Goal: Task Accomplishment & Management: Manage account settings

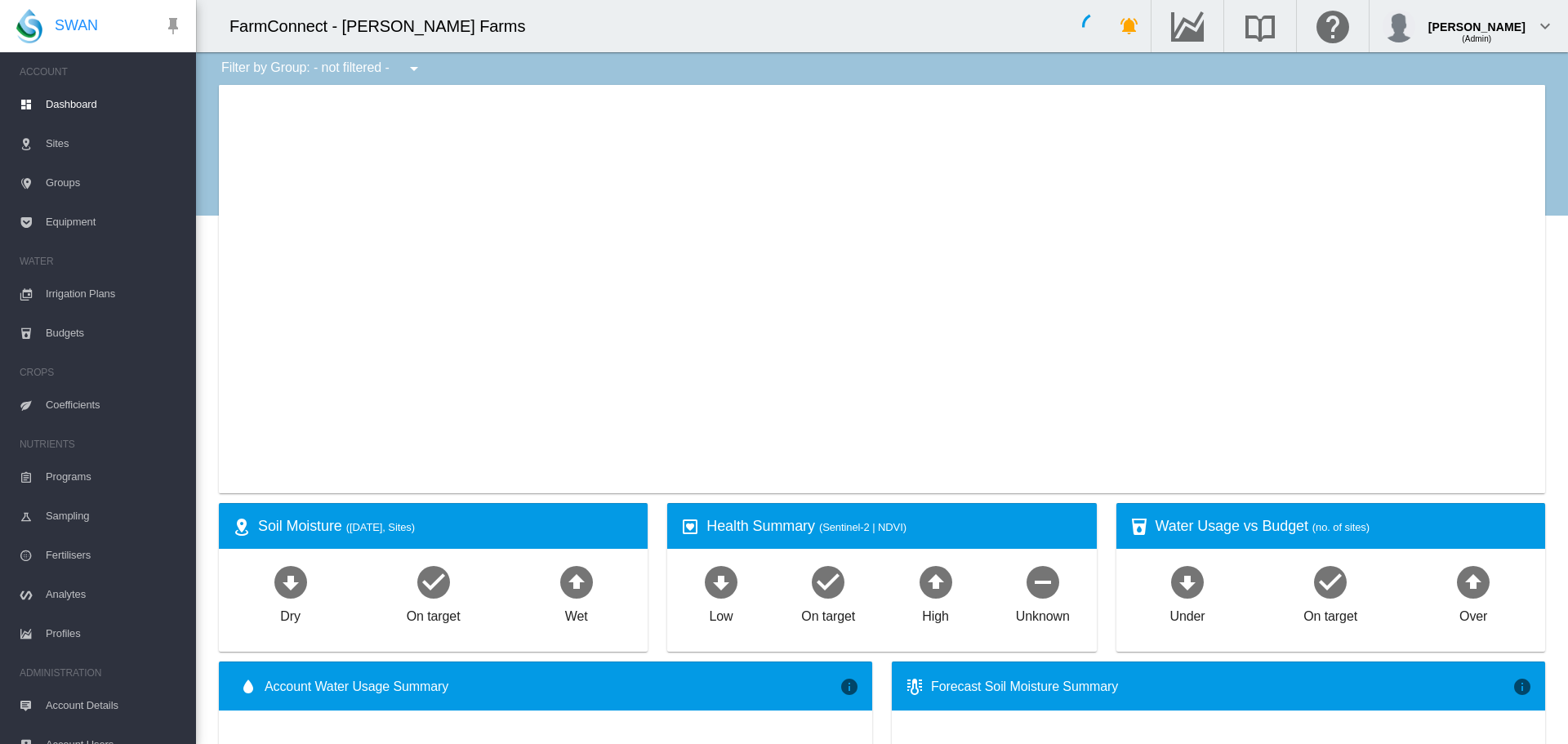
type input "**********"
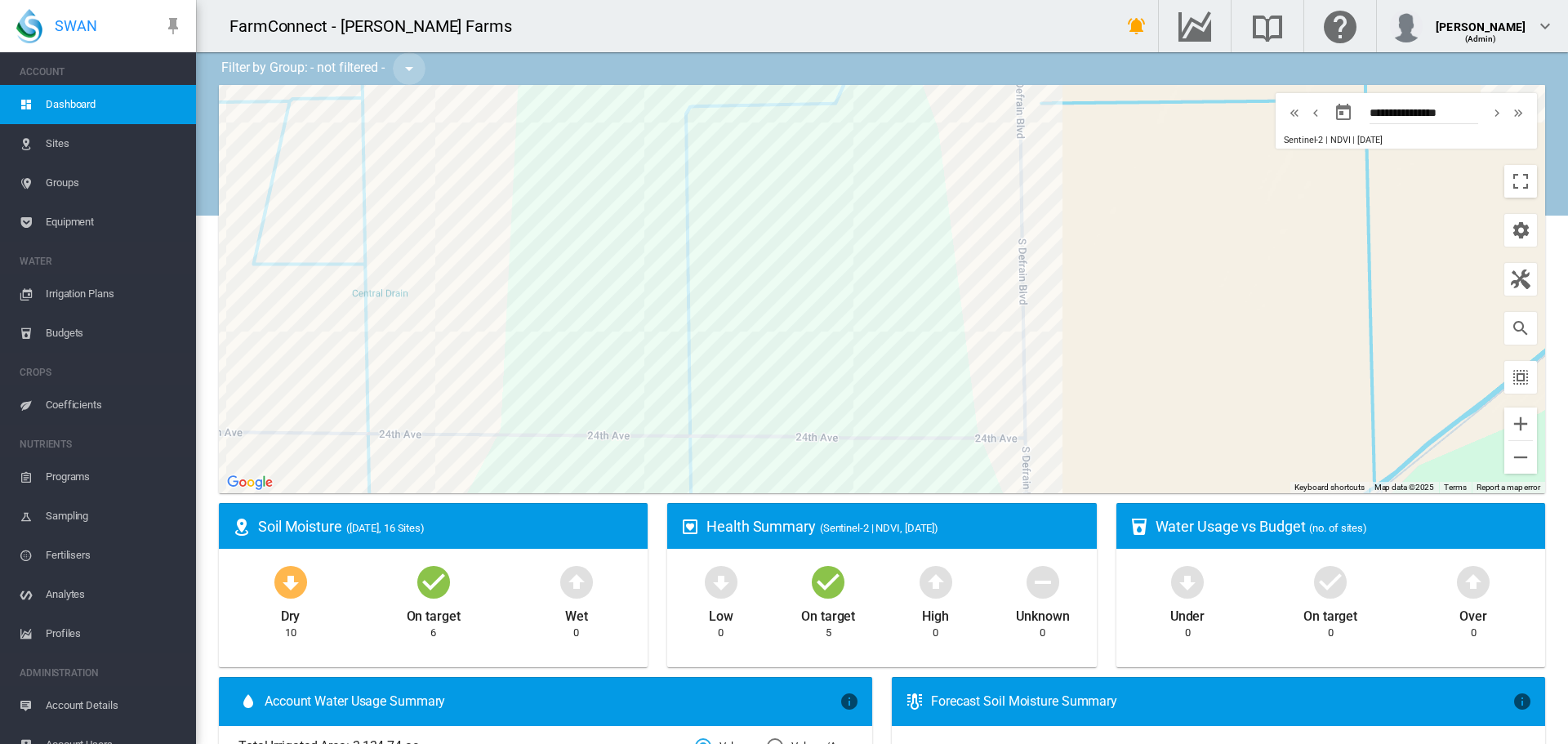
click at [412, 63] on md-icon "icon-menu-down" at bounding box center [409, 69] width 20 height 20
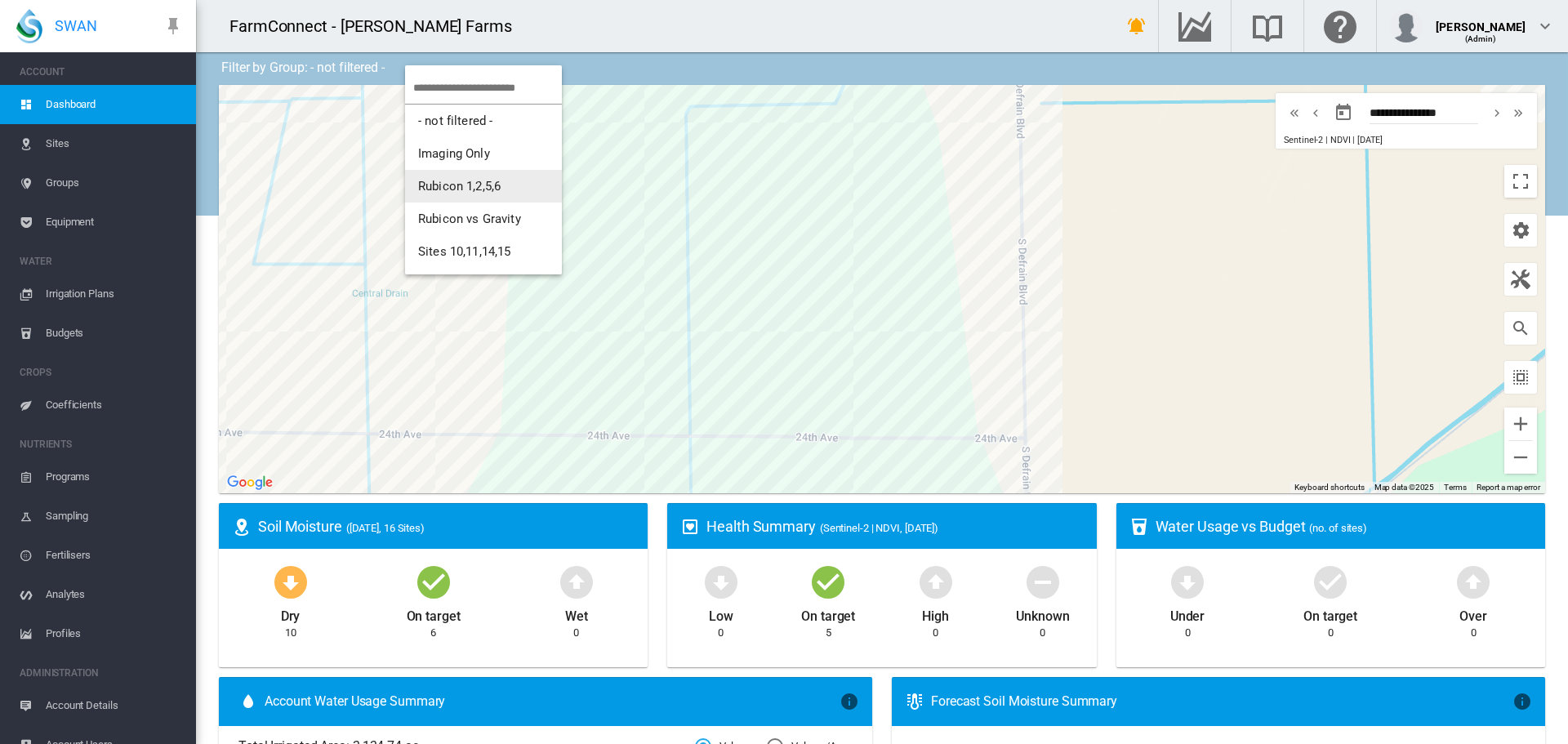
click at [454, 189] on span "Rubicon 1,2,5,6" at bounding box center [460, 186] width 82 height 15
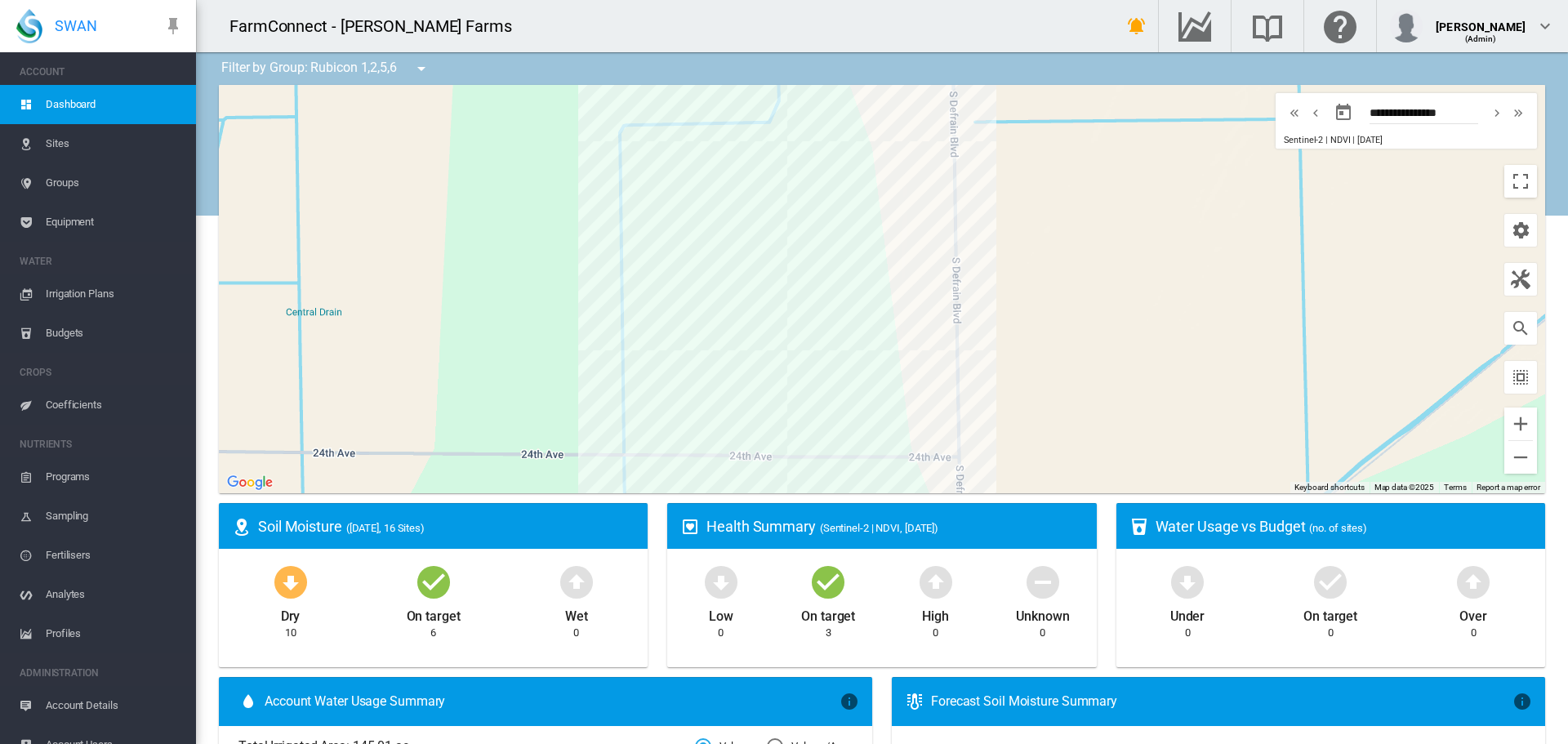
drag, startPoint x: 1094, startPoint y: 273, endPoint x: 1024, endPoint y: 291, distance: 72.3
click at [1024, 291] on div at bounding box center [881, 289] width 1326 height 408
click at [1511, 231] on md-icon "icon-cog" at bounding box center [1520, 230] width 20 height 20
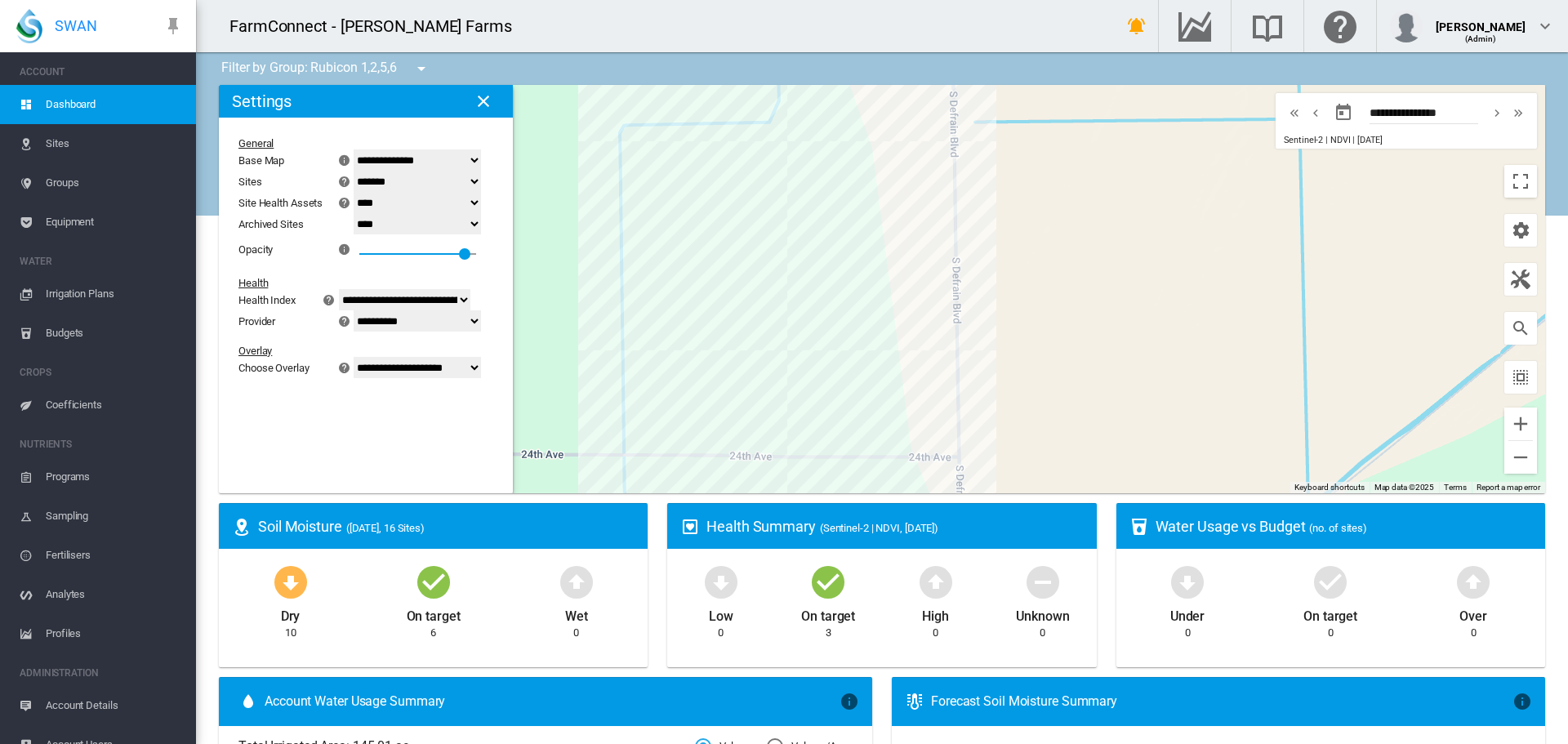
click at [1285, 113] on md-icon "icon-chevron-double-left" at bounding box center [1294, 112] width 18 height 20
click at [1509, 116] on md-icon "icon-chevron-double-right" at bounding box center [1517, 112] width 18 height 20
click at [1307, 116] on md-icon "icon-chevron-left" at bounding box center [1315, 112] width 18 height 20
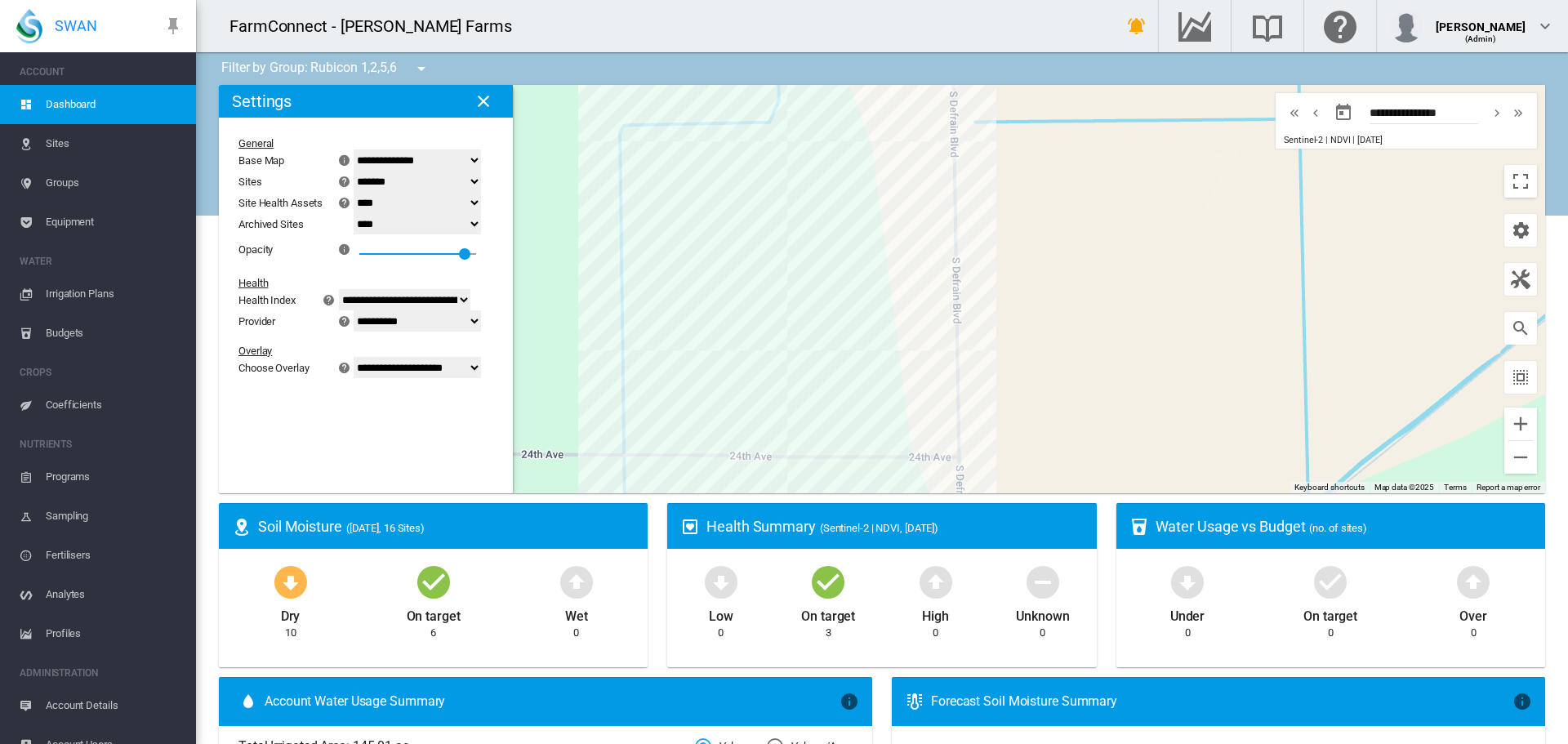
click at [1307, 116] on md-icon "icon-chevron-left" at bounding box center [1315, 112] width 18 height 20
type input "**********"
click at [486, 106] on md-icon "icon-close" at bounding box center [483, 101] width 20 height 20
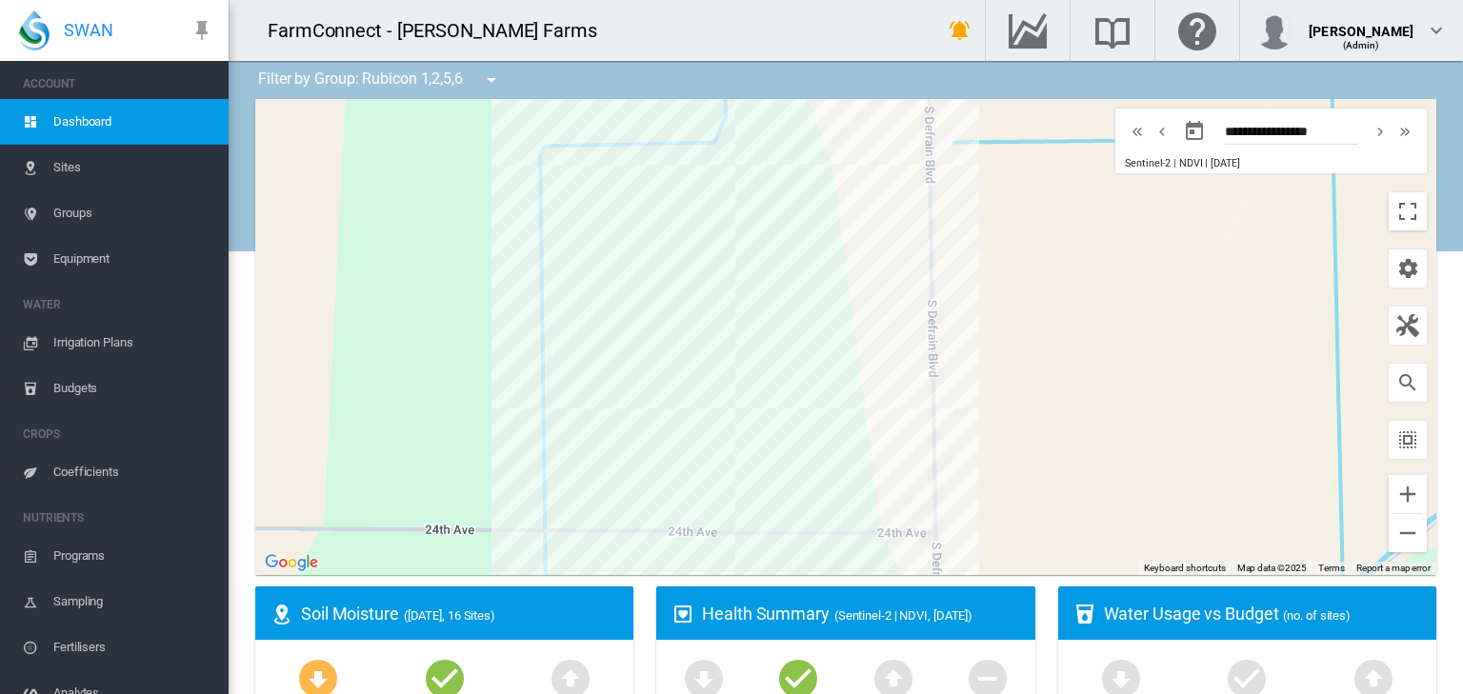
drag, startPoint x: 1434, startPoint y: 3, endPoint x: 872, endPoint y: 88, distance: 568.3
click at [624, 178] on div "Bay 01 (8.87 ac)" at bounding box center [845, 337] width 1181 height 476
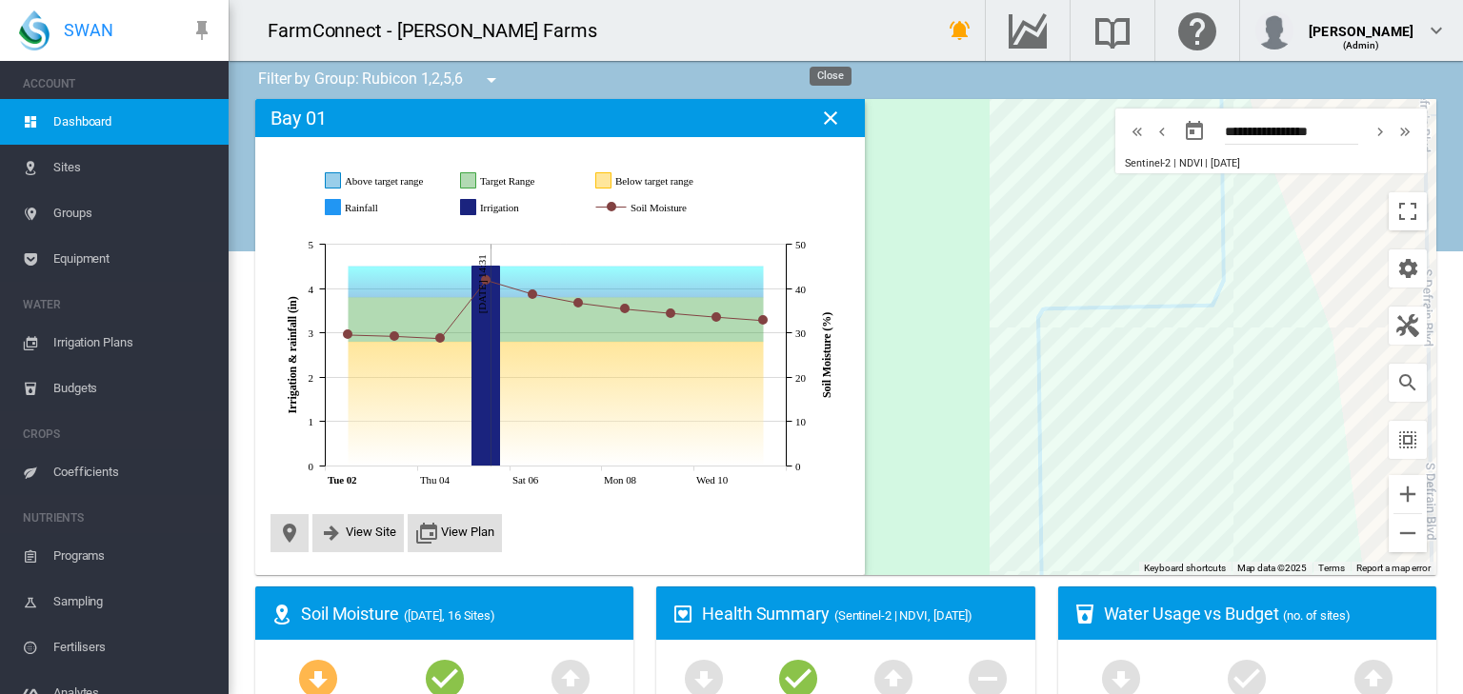
click at [831, 117] on md-icon "icon-close" at bounding box center [830, 118] width 23 height 23
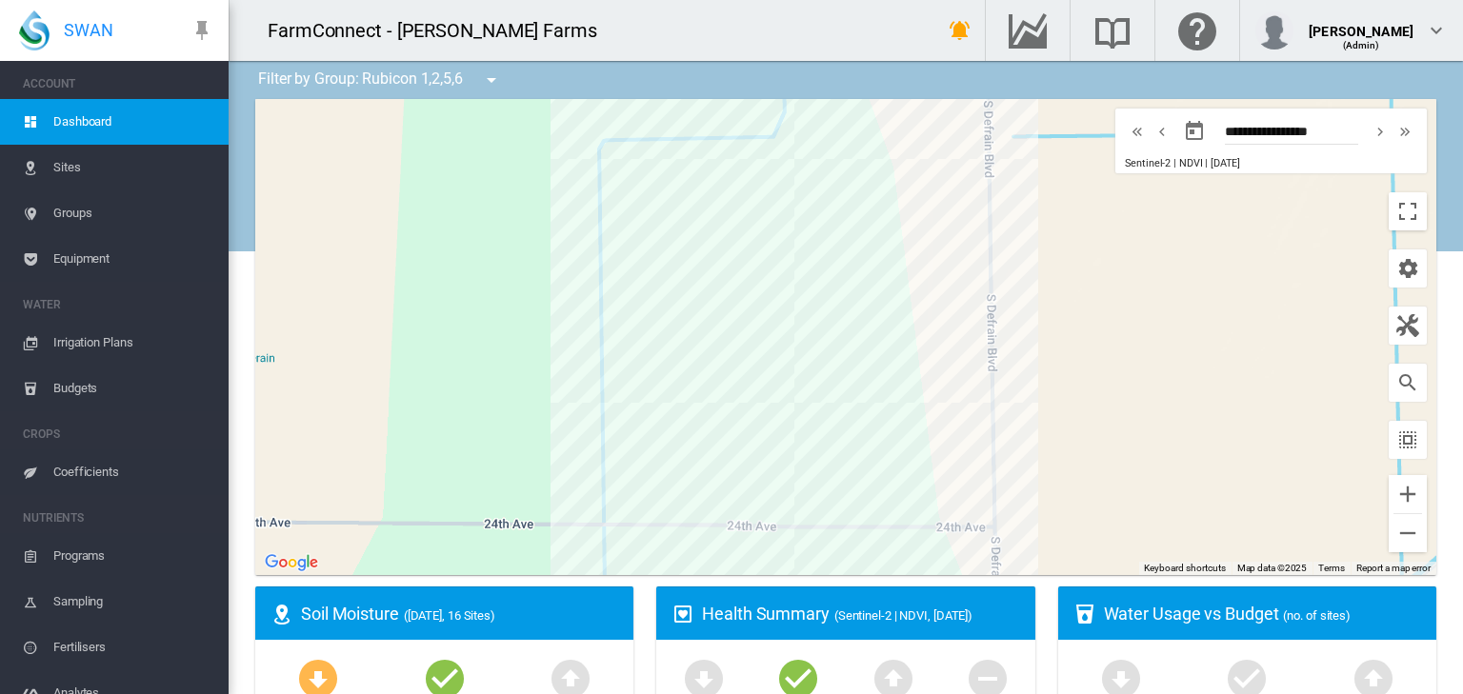
drag, startPoint x: 1046, startPoint y: 289, endPoint x: 602, endPoint y: 118, distance: 475.5
click at [602, 118] on div at bounding box center [845, 337] width 1181 height 476
click at [743, 172] on div "Bay 01 (8.87 ac)" at bounding box center [845, 337] width 1181 height 476
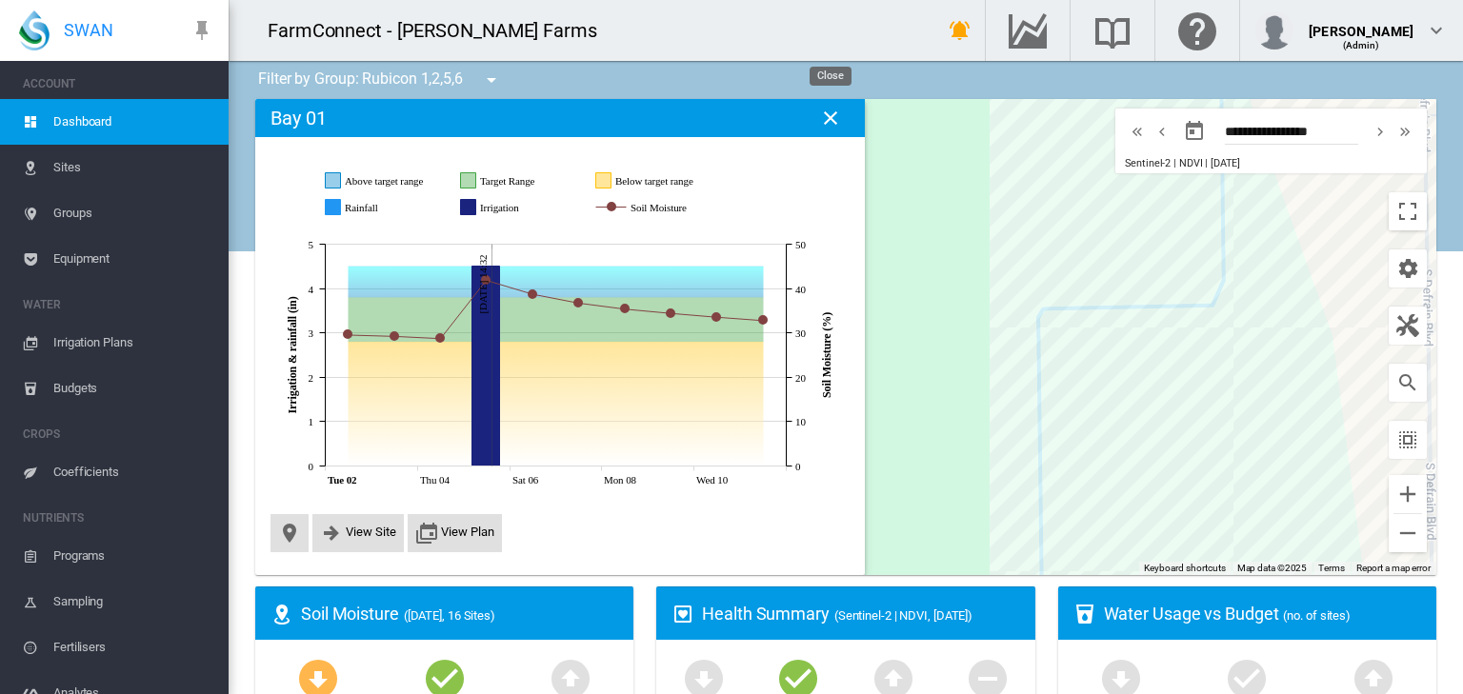
click at [834, 114] on md-icon "icon-close" at bounding box center [830, 118] width 23 height 23
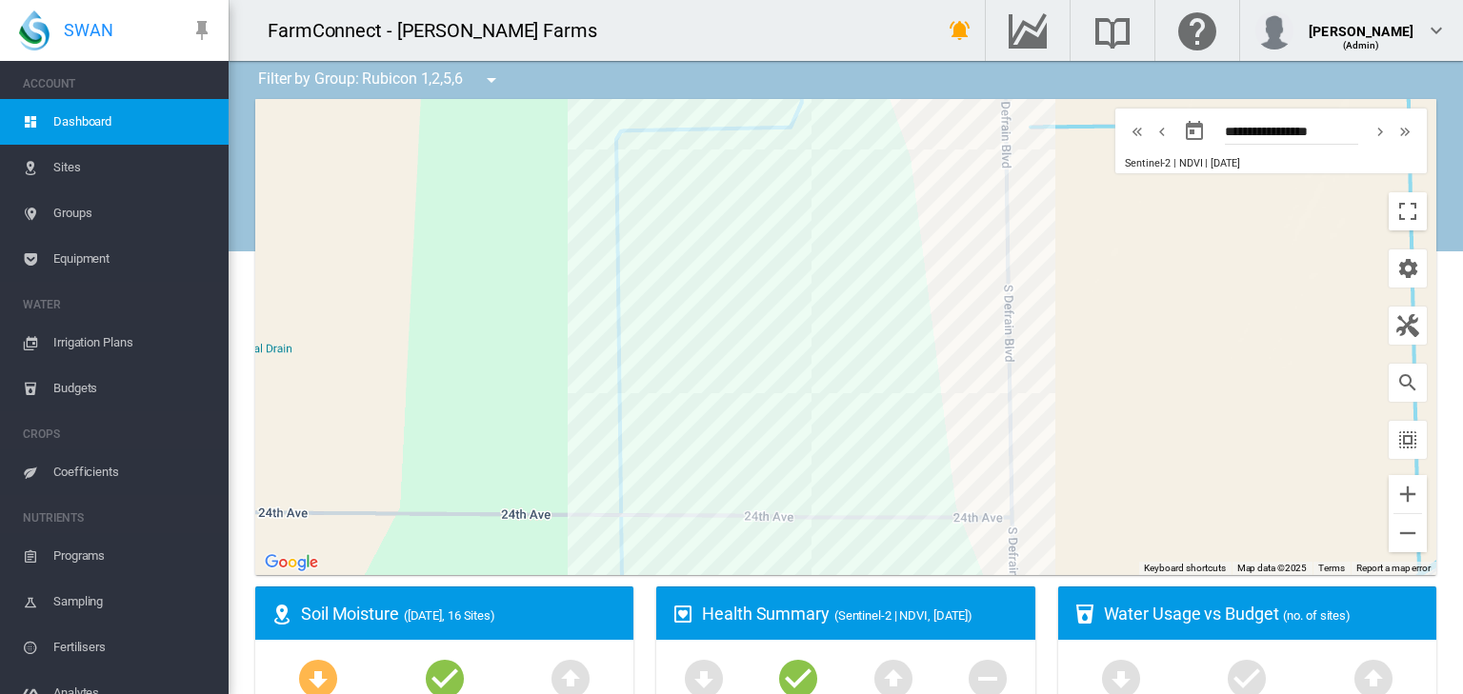
drag, startPoint x: 877, startPoint y: 324, endPoint x: 530, endPoint y: 146, distance: 390.6
click at [530, 146] on div at bounding box center [845, 337] width 1181 height 476
click at [726, 160] on div "Bay 01 (8.87 ac)" at bounding box center [725, 156] width 84 height 14
click at [760, 168] on div "Bay 01 (8.87 ac)" at bounding box center [724, 153] width 107 height 42
click at [781, 170] on div at bounding box center [845, 337] width 1181 height 476
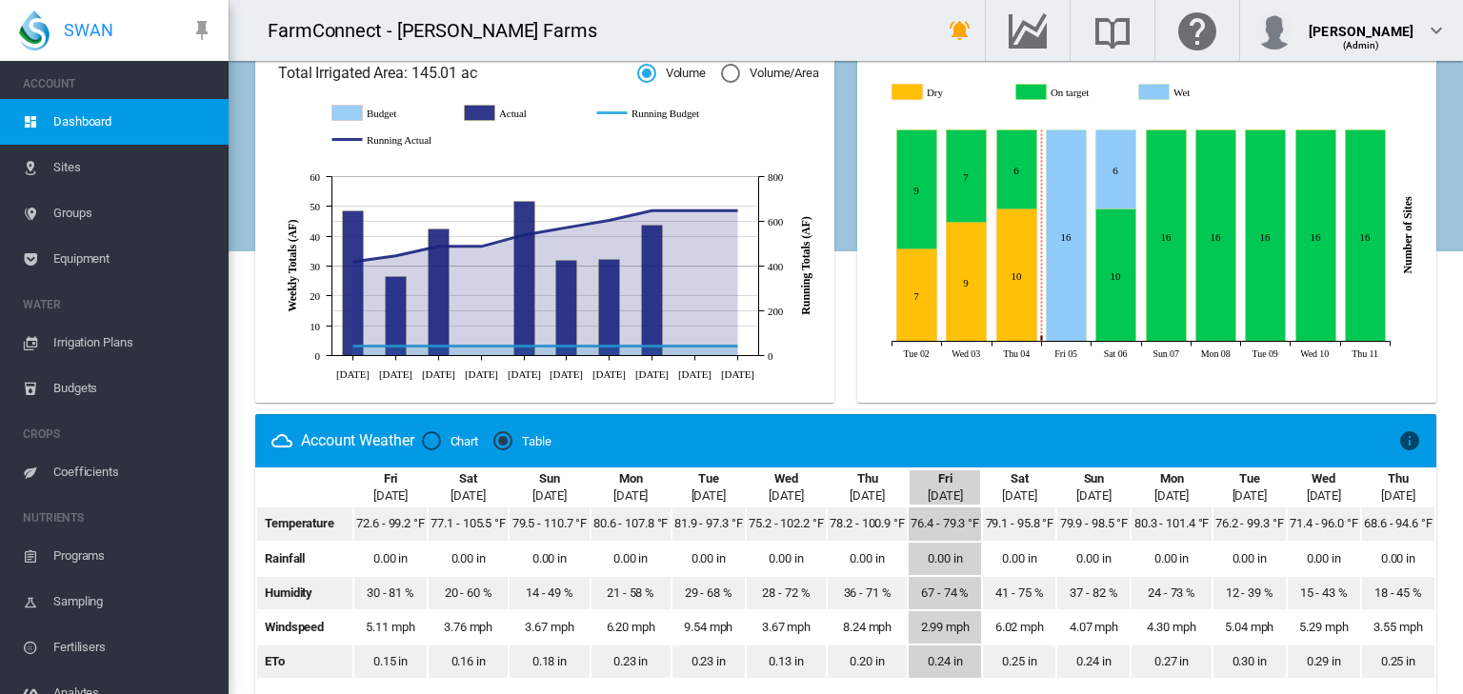
scroll to position [796, 0]
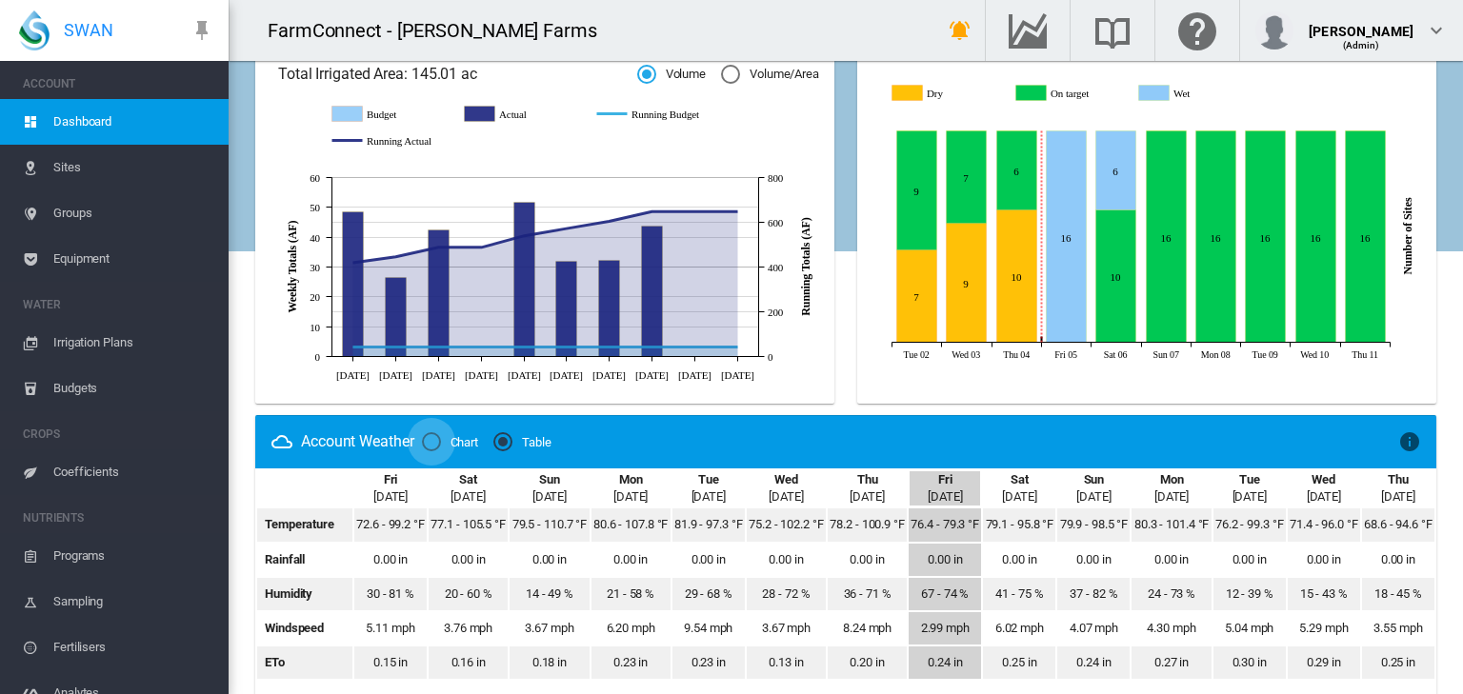
click at [433, 442] on div "Chart" at bounding box center [431, 441] width 19 height 19
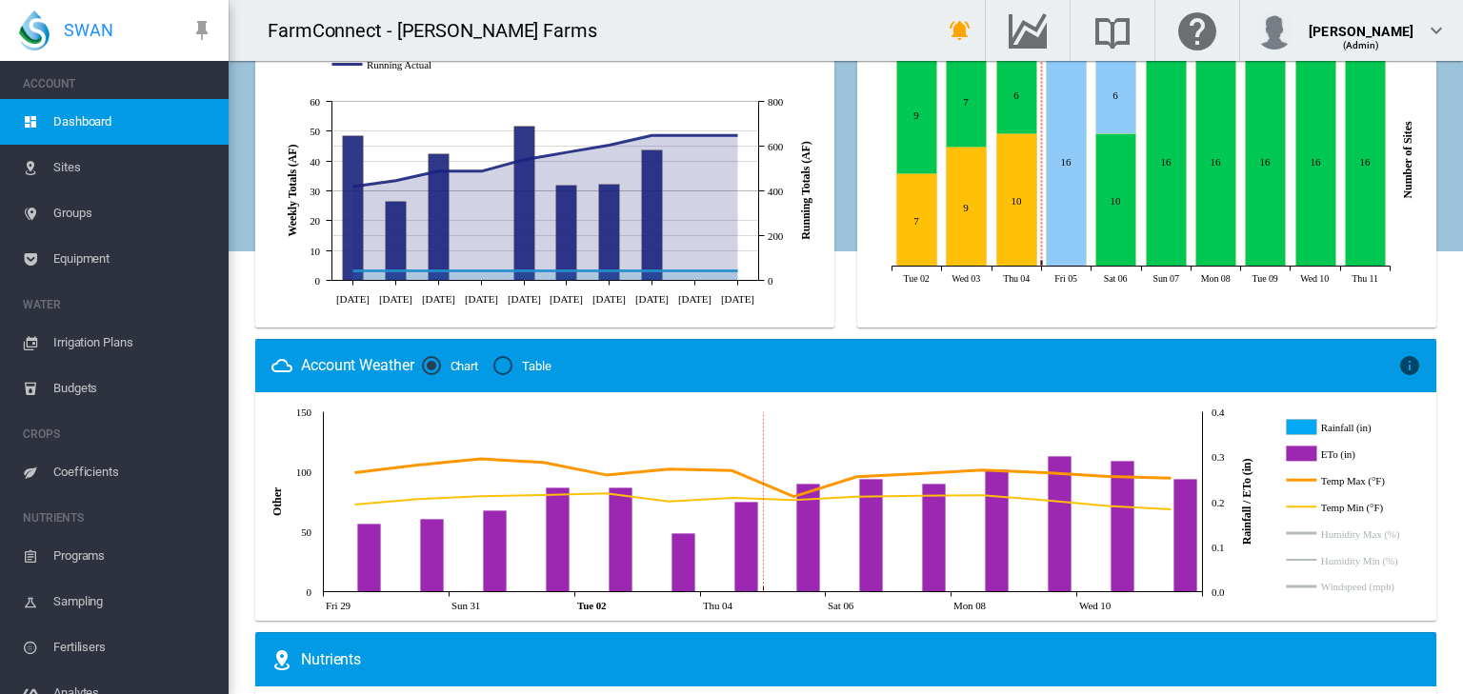
scroll to position [872, 0]
click at [511, 366] on div "Table" at bounding box center [502, 365] width 19 height 19
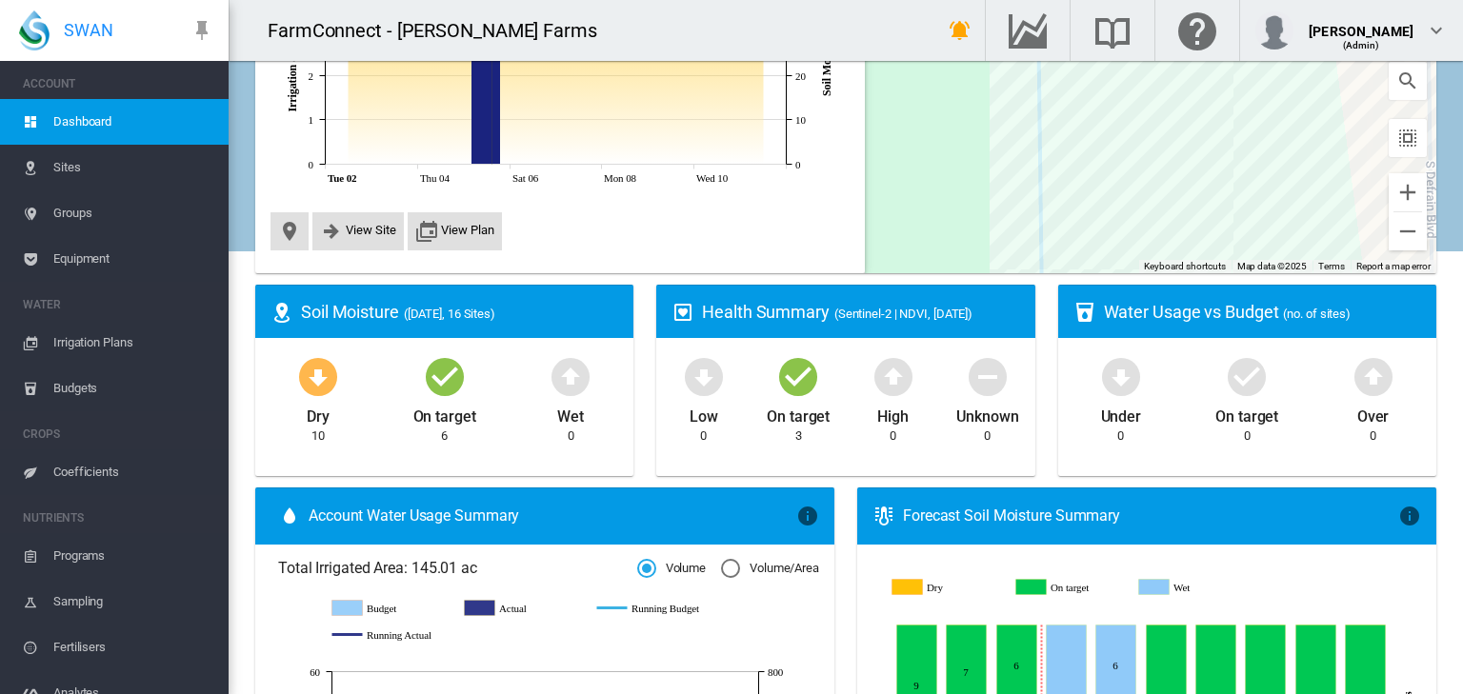
scroll to position [0, 0]
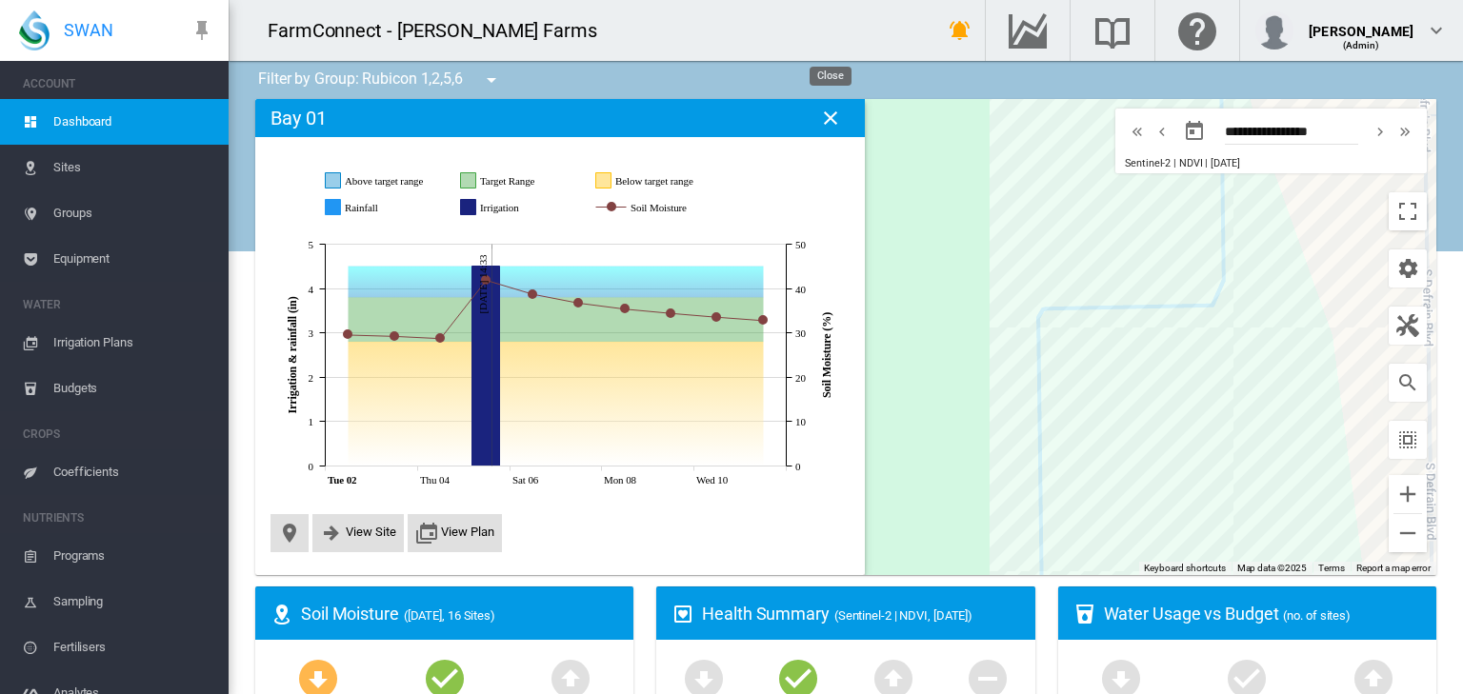
click at [826, 117] on md-icon "icon-close" at bounding box center [830, 118] width 23 height 23
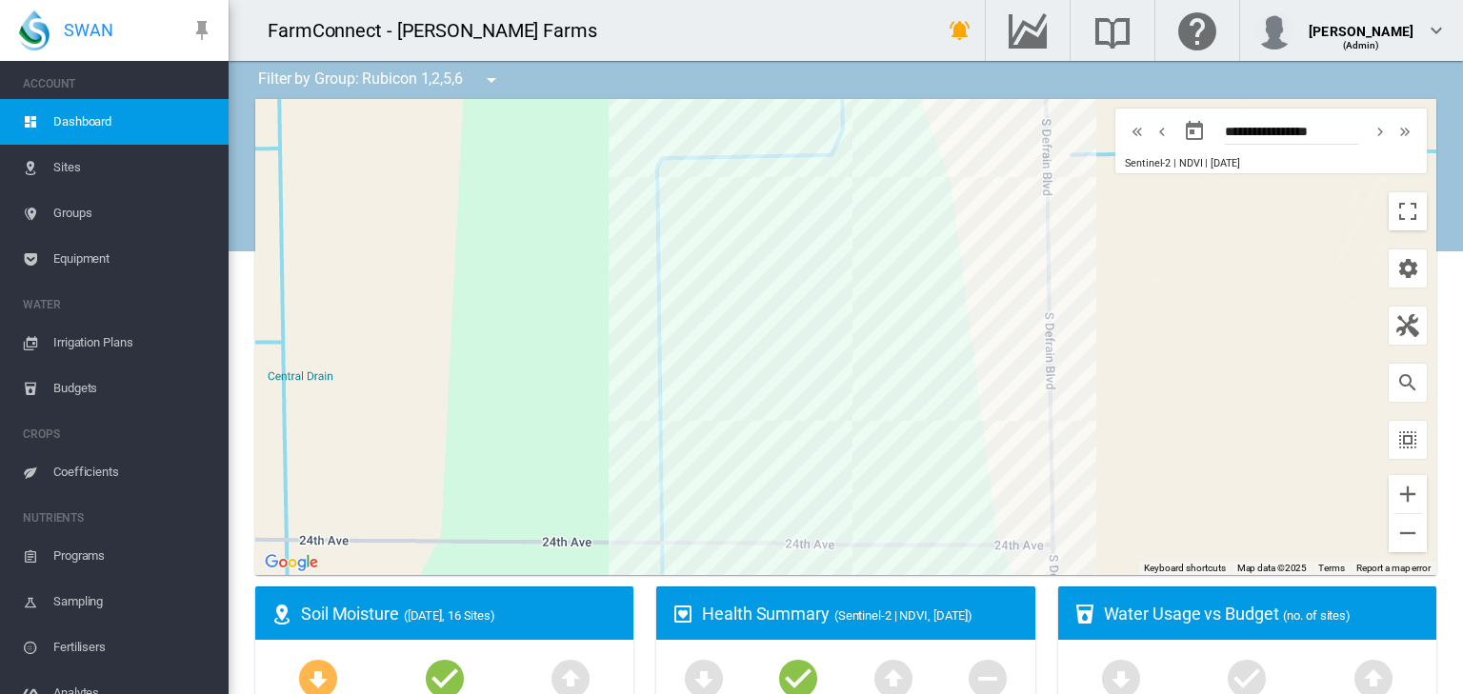
drag, startPoint x: 829, startPoint y: 369, endPoint x: 441, endPoint y: 213, distance: 417.6
click at [441, 213] on div at bounding box center [845, 337] width 1181 height 476
click at [758, 228] on div "Bay 03 (8.48 ac)" at bounding box center [845, 337] width 1181 height 476
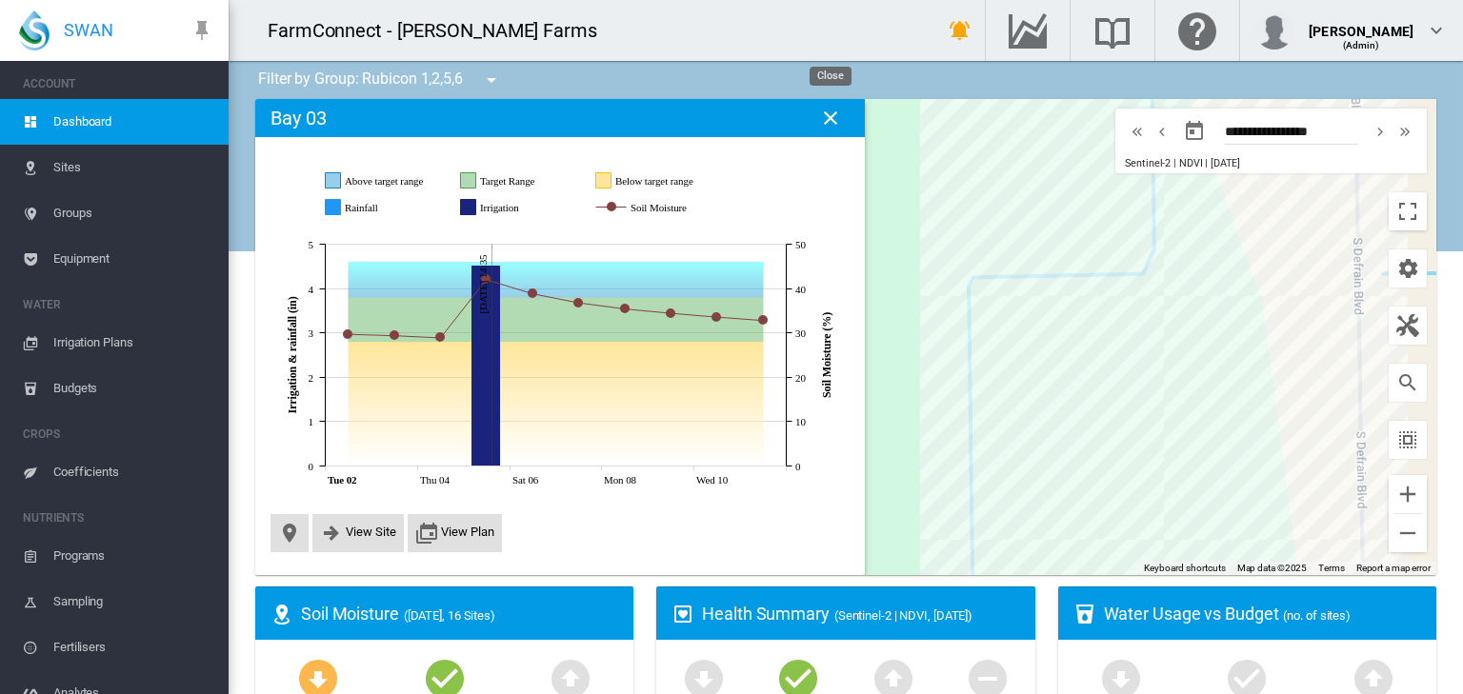
click at [827, 114] on md-icon "icon-close" at bounding box center [830, 118] width 23 height 23
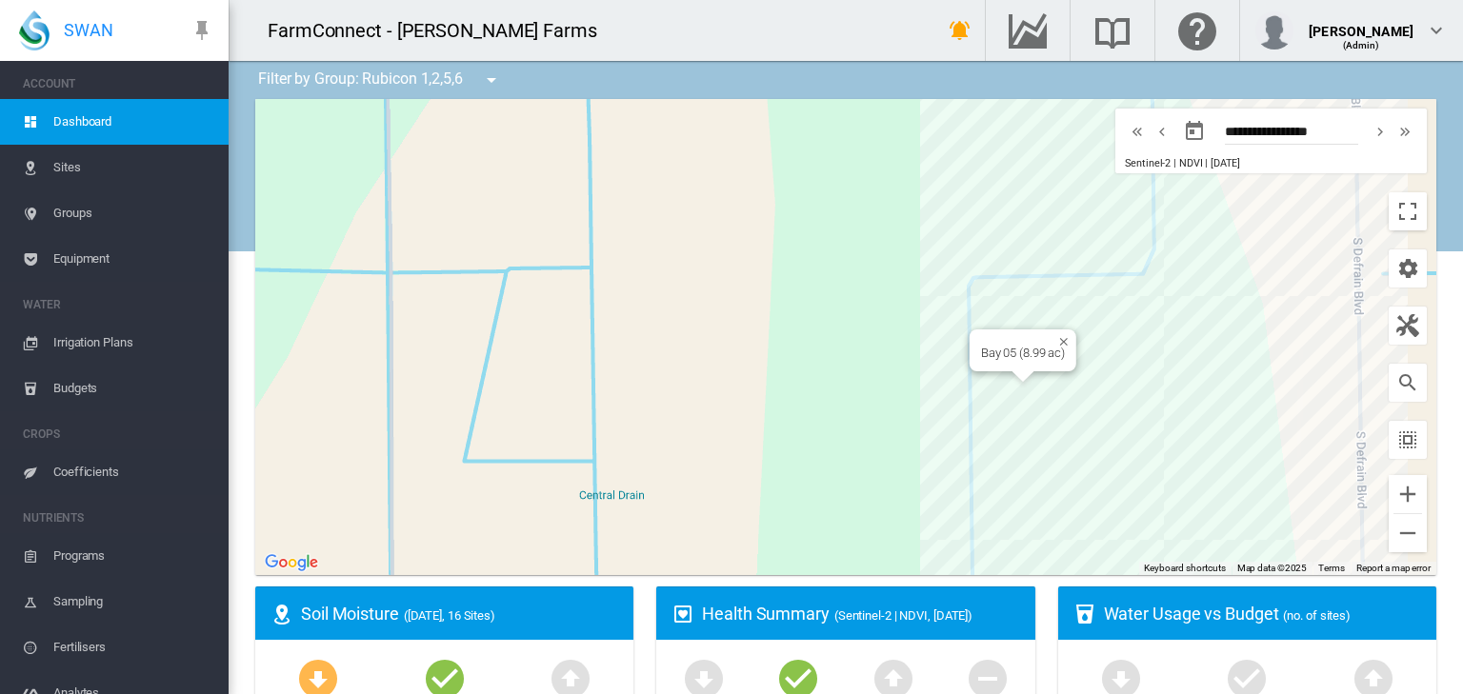
click at [1026, 401] on div "Bay 05 (8.99 ac)" at bounding box center [845, 337] width 1181 height 476
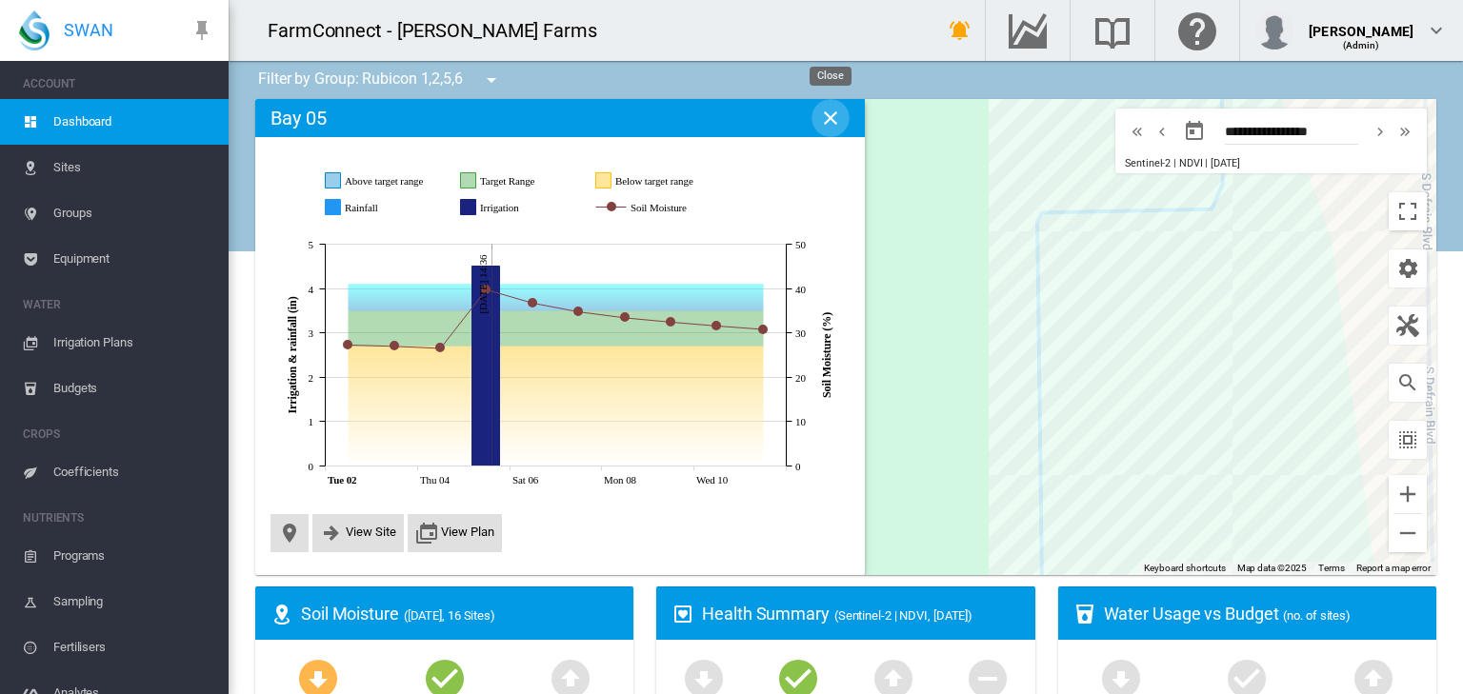
click at [830, 117] on md-icon "icon-close" at bounding box center [830, 118] width 23 height 23
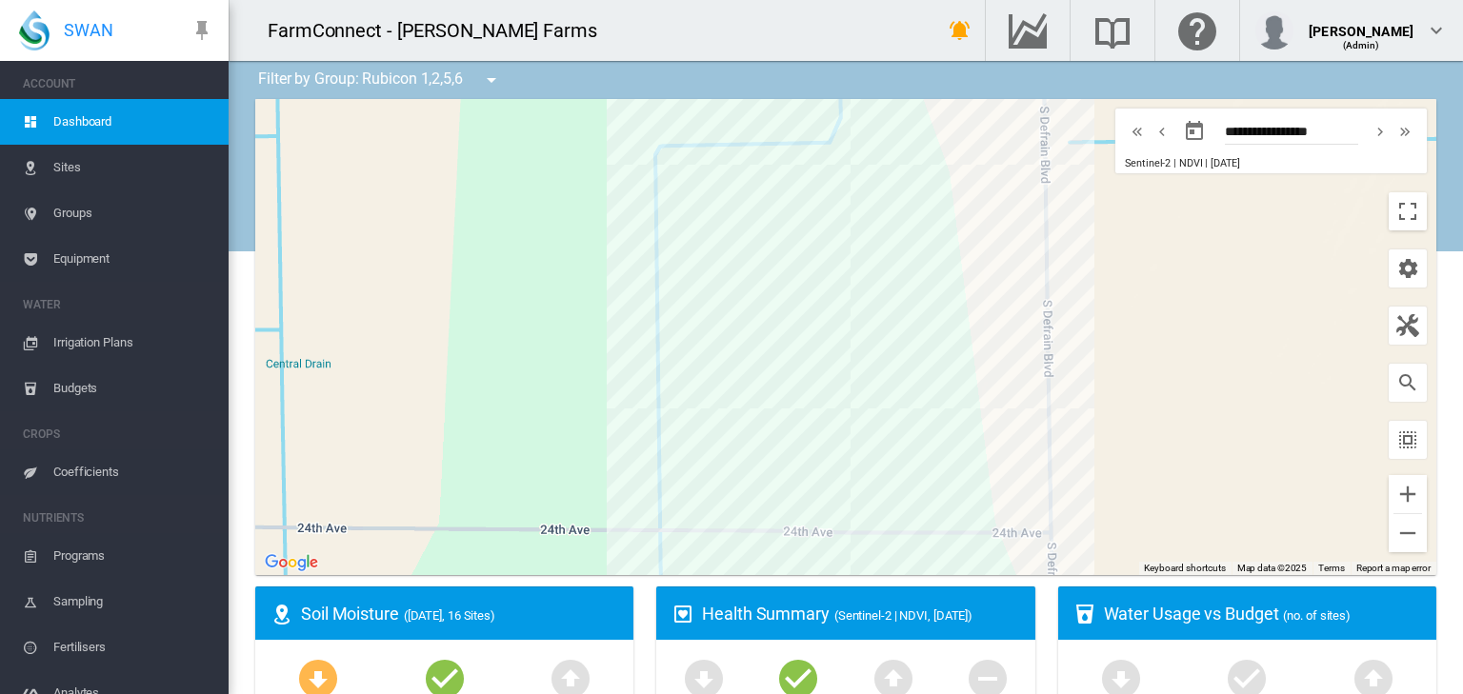
drag, startPoint x: 864, startPoint y: 328, endPoint x: 476, endPoint y: 261, distance: 393.3
click at [476, 261] on div at bounding box center [845, 337] width 1181 height 476
click at [119, 163] on span "Sites" at bounding box center [133, 168] width 160 height 46
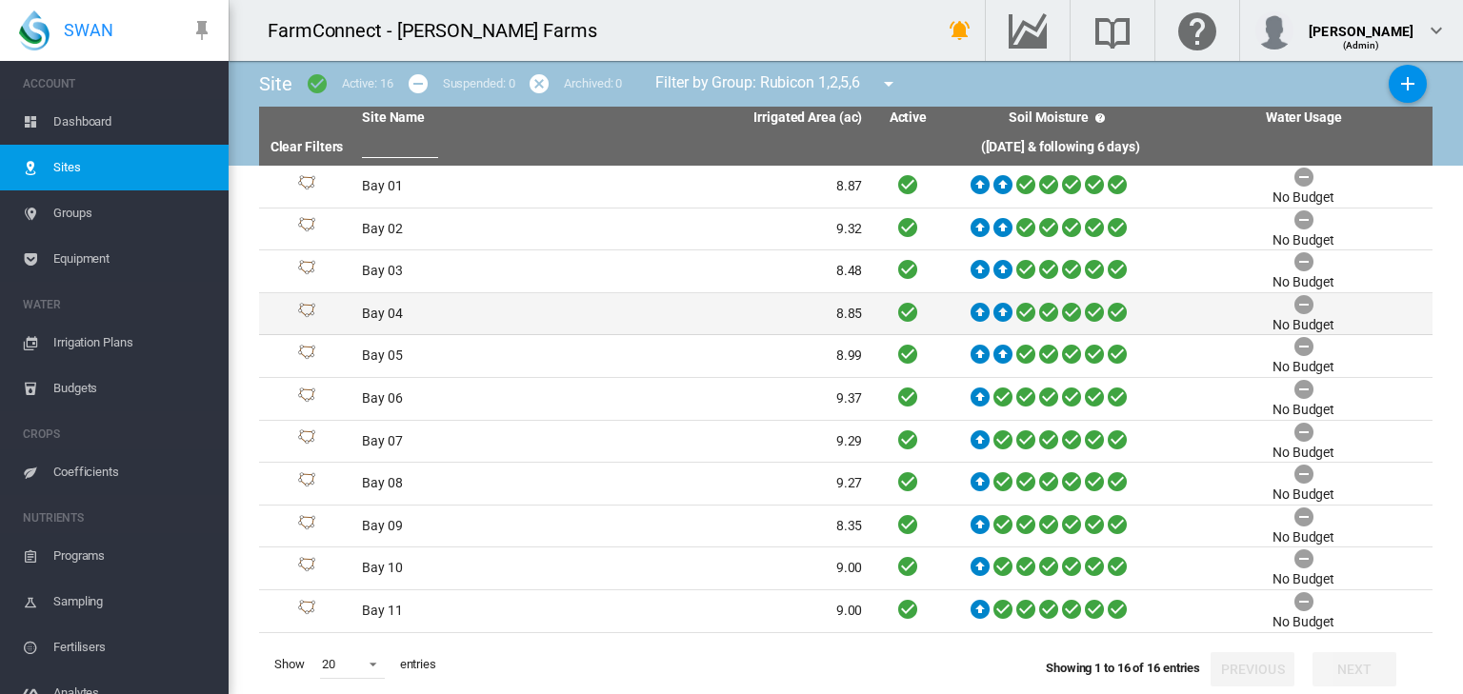
click at [432, 306] on td "Bay 04" at bounding box center [483, 314] width 258 height 42
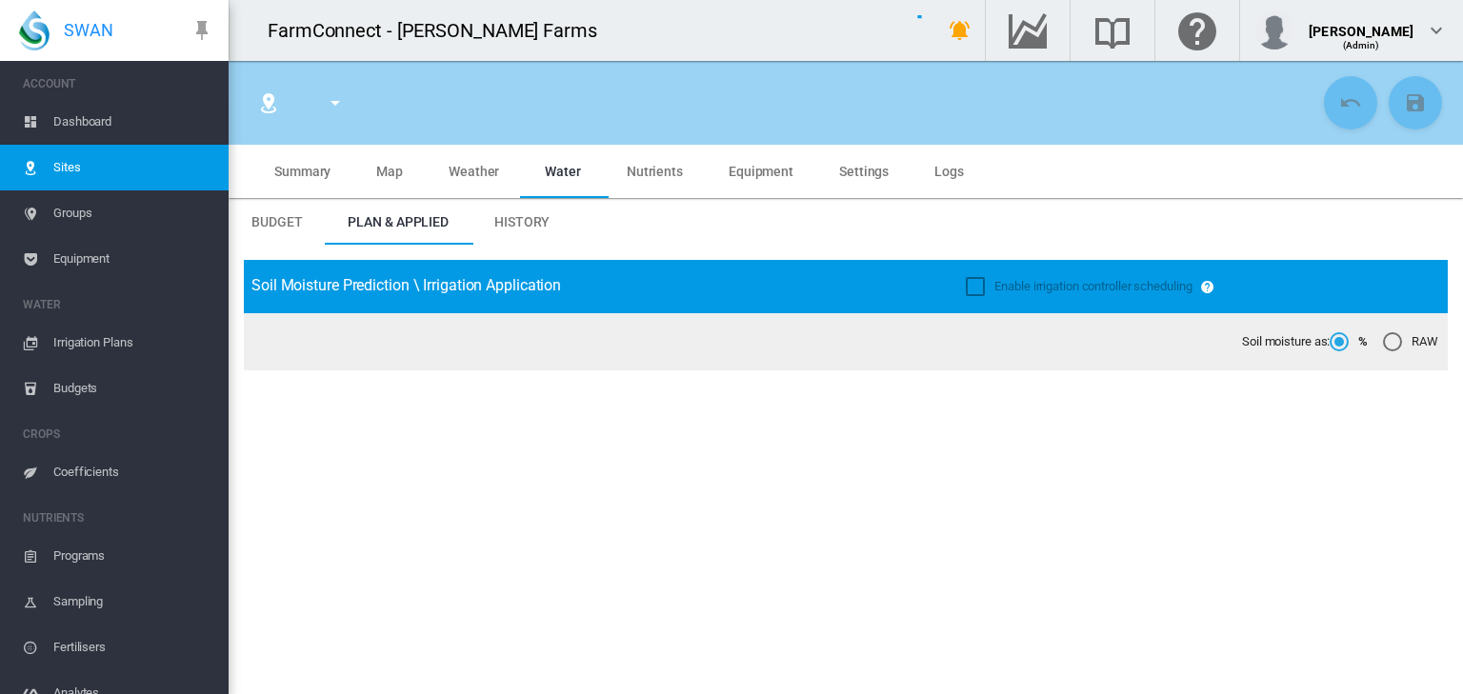
type input "******"
type input "********"
type input "**********"
type input "***"
type input "****"
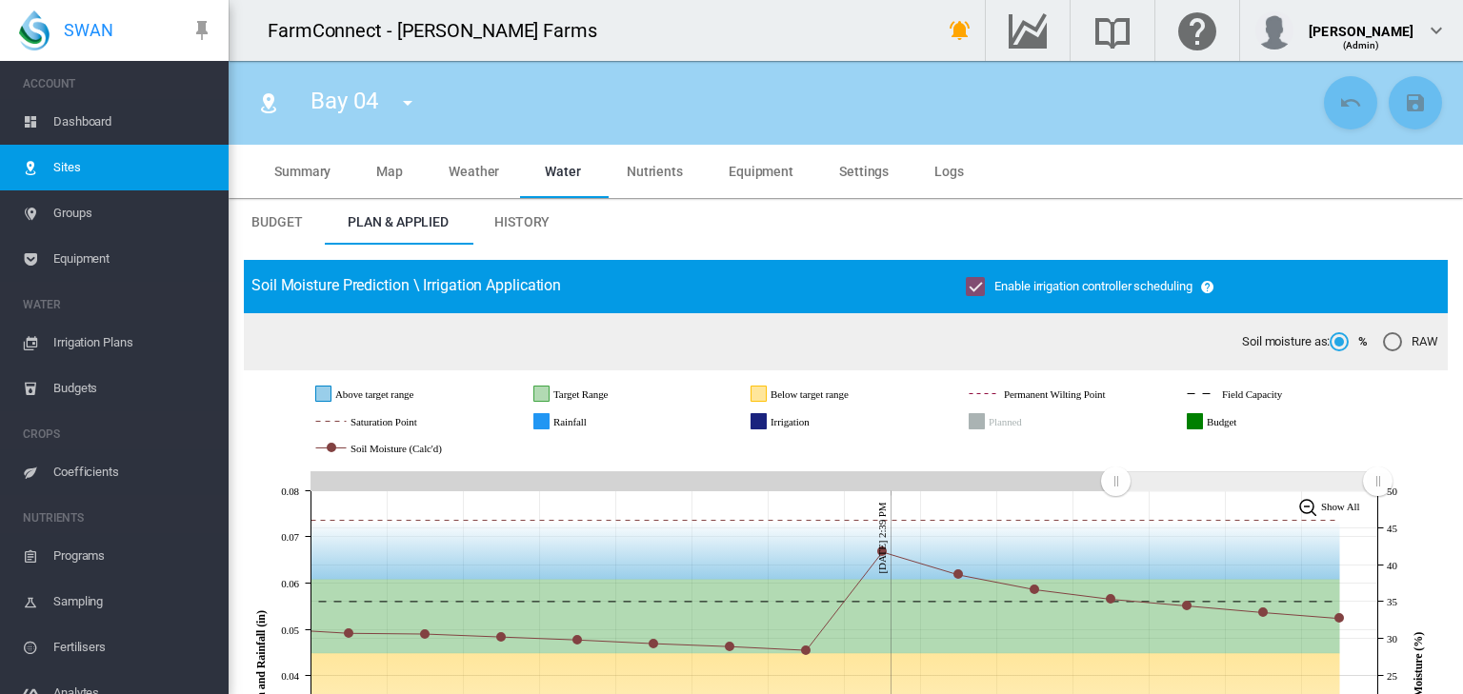
scroll to position [152, 0]
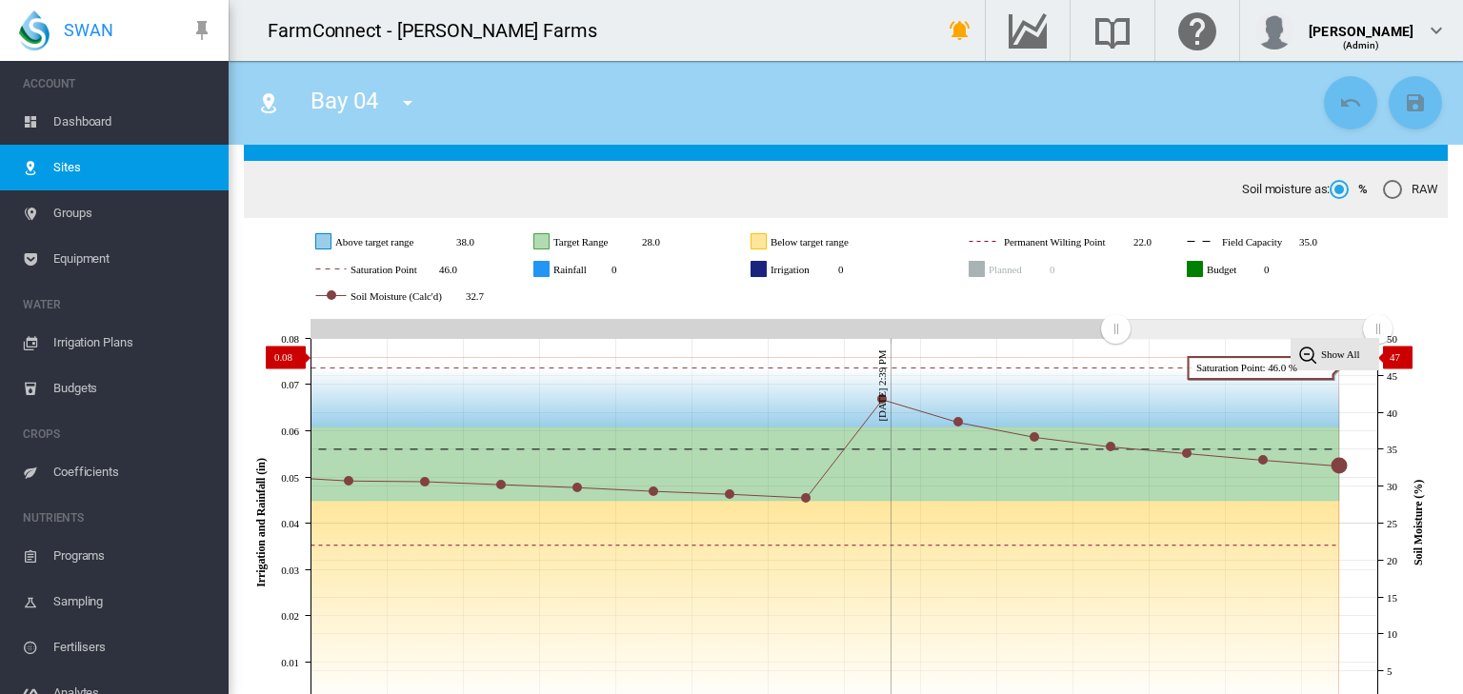
click at [1311, 364] on image at bounding box center [1307, 355] width 18 height 18
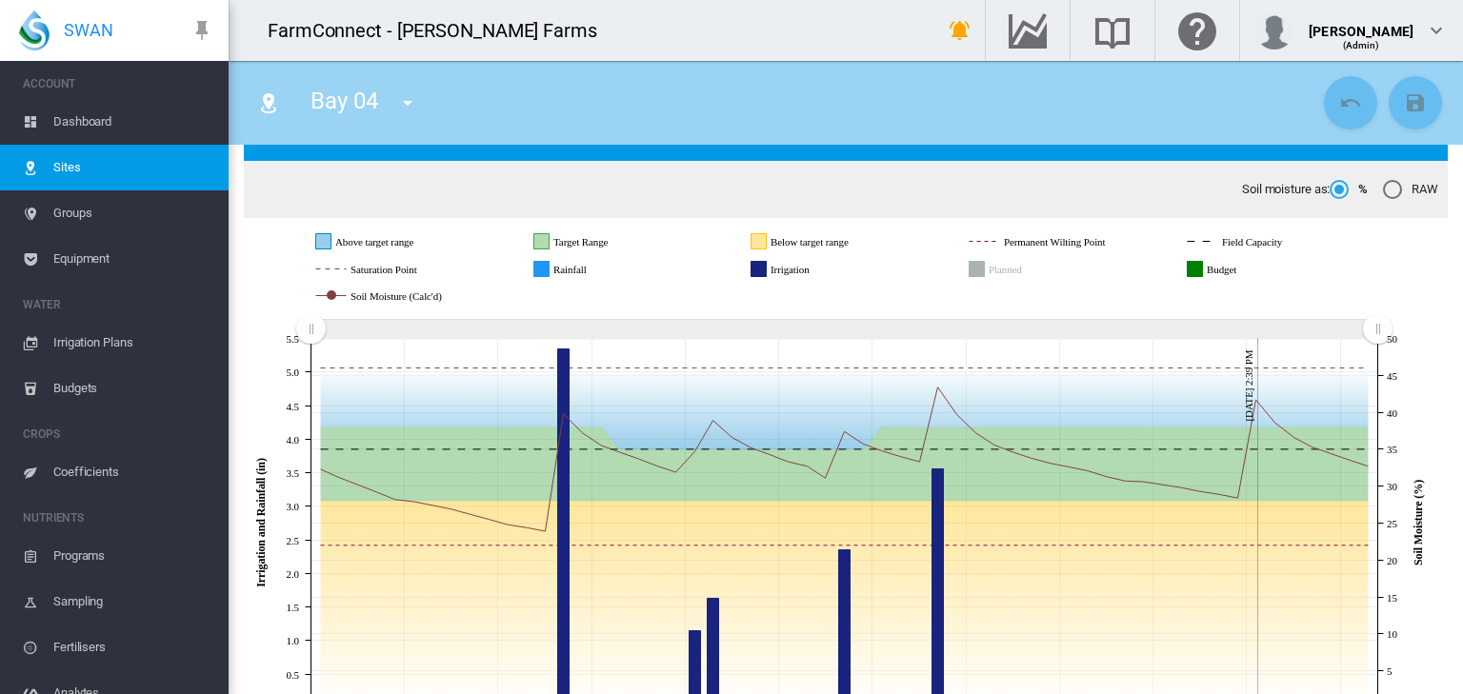
scroll to position [229, 0]
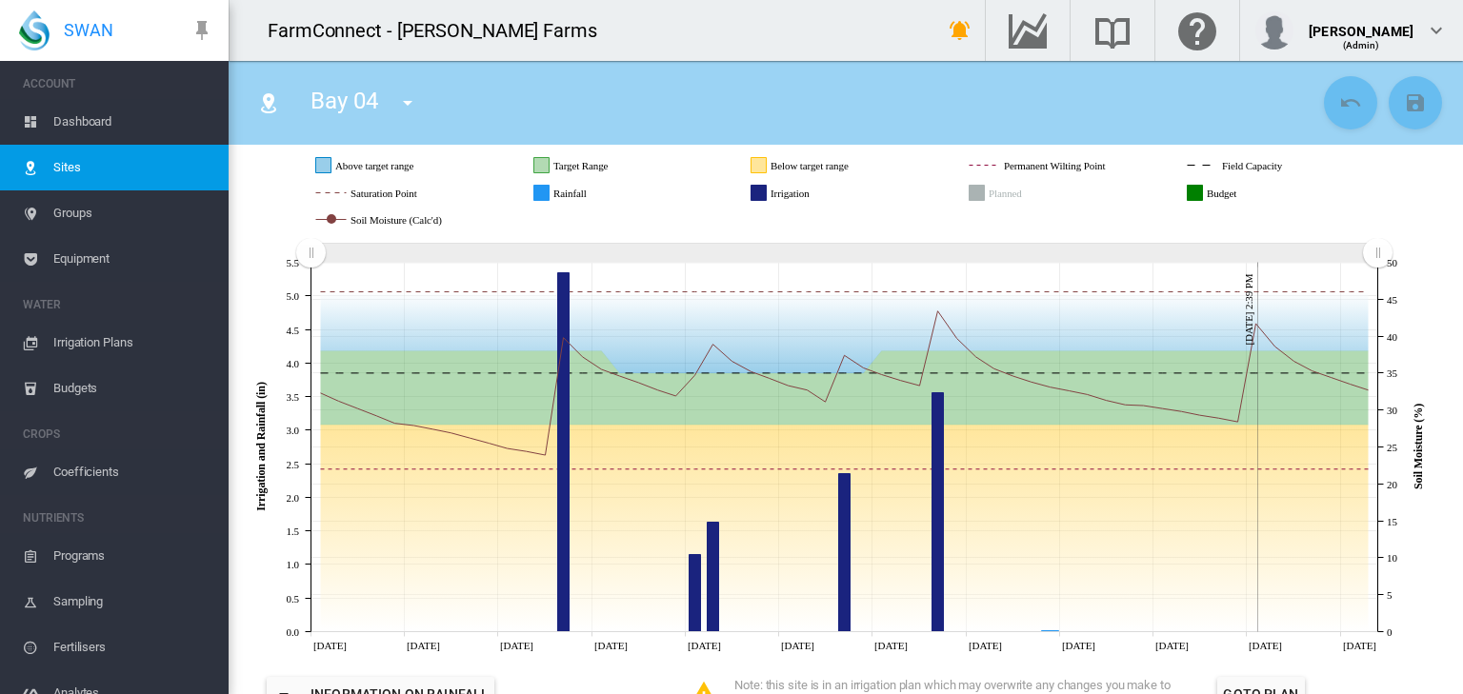
click at [1026, 200] on rect "Planned" at bounding box center [1033, 194] width 98 height 18
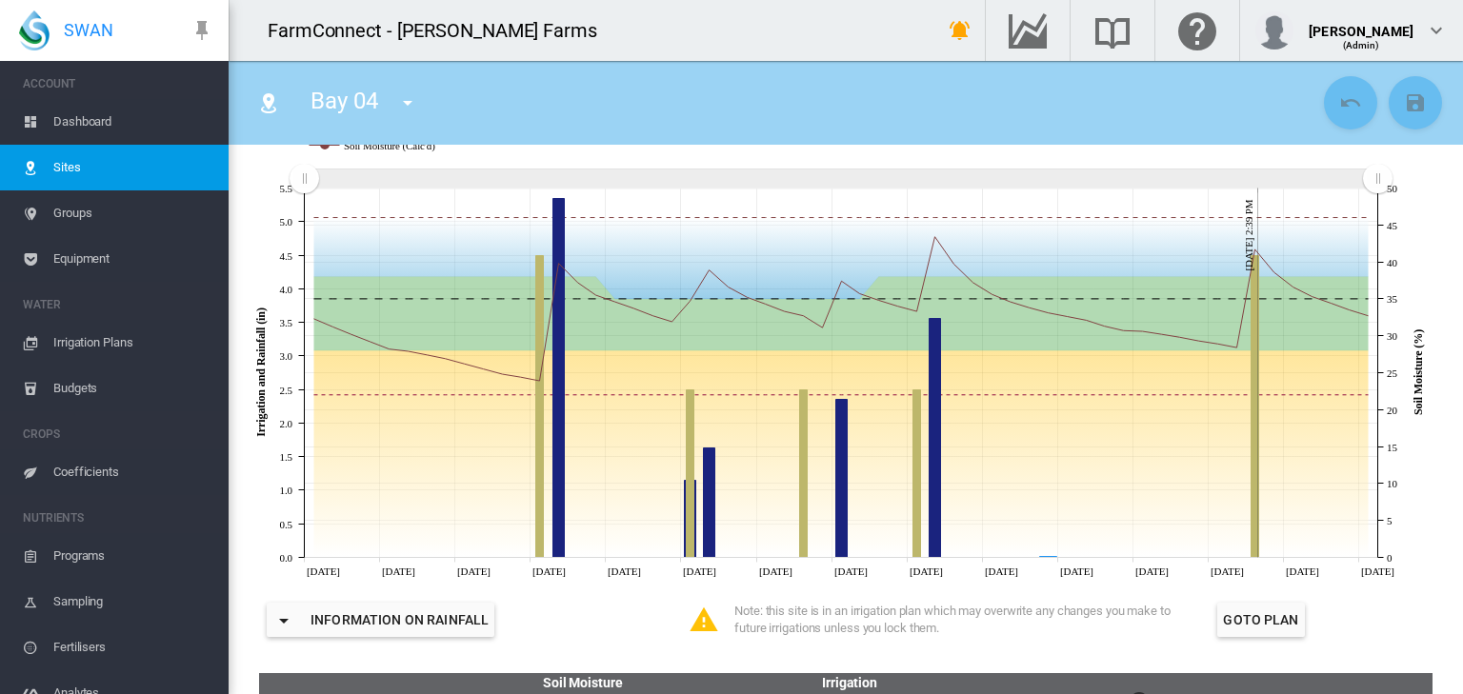
scroll to position [305, 0]
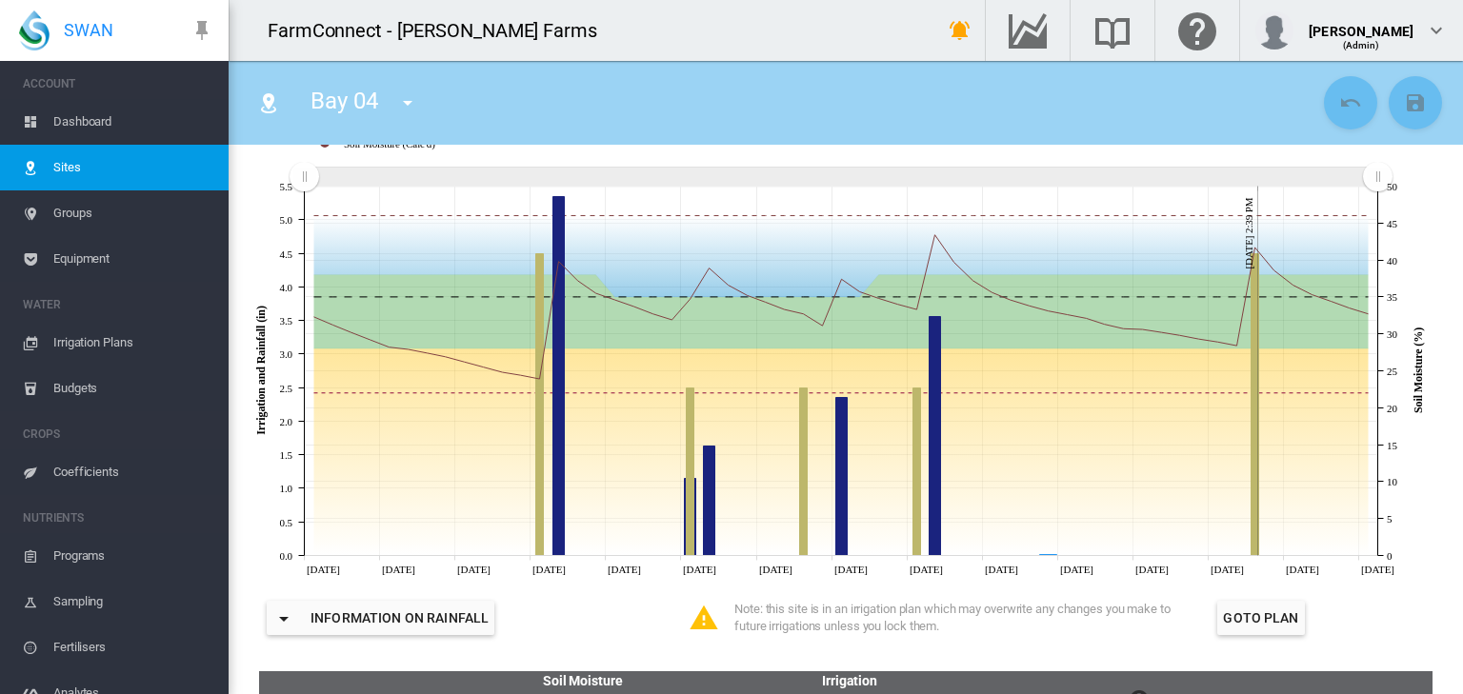
click at [97, 116] on span "Dashboard" at bounding box center [133, 122] width 160 height 46
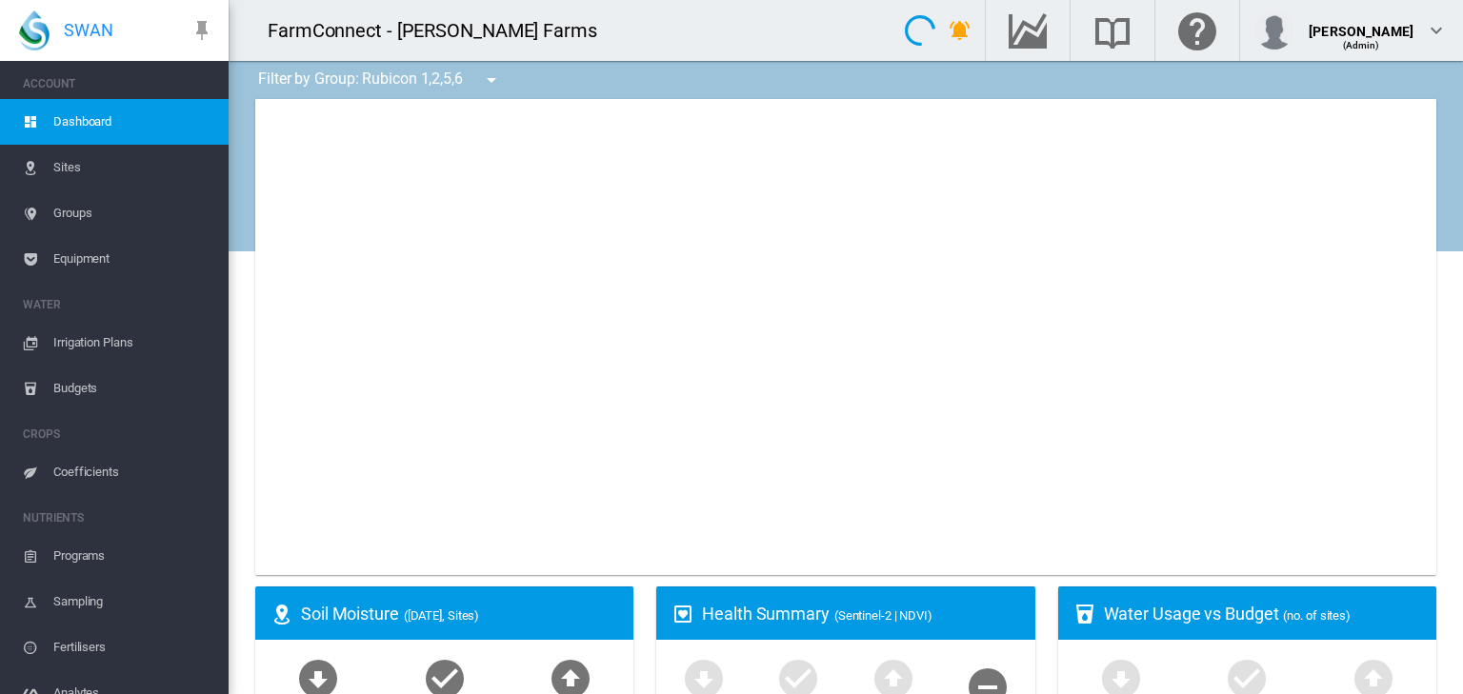
type input "**********"
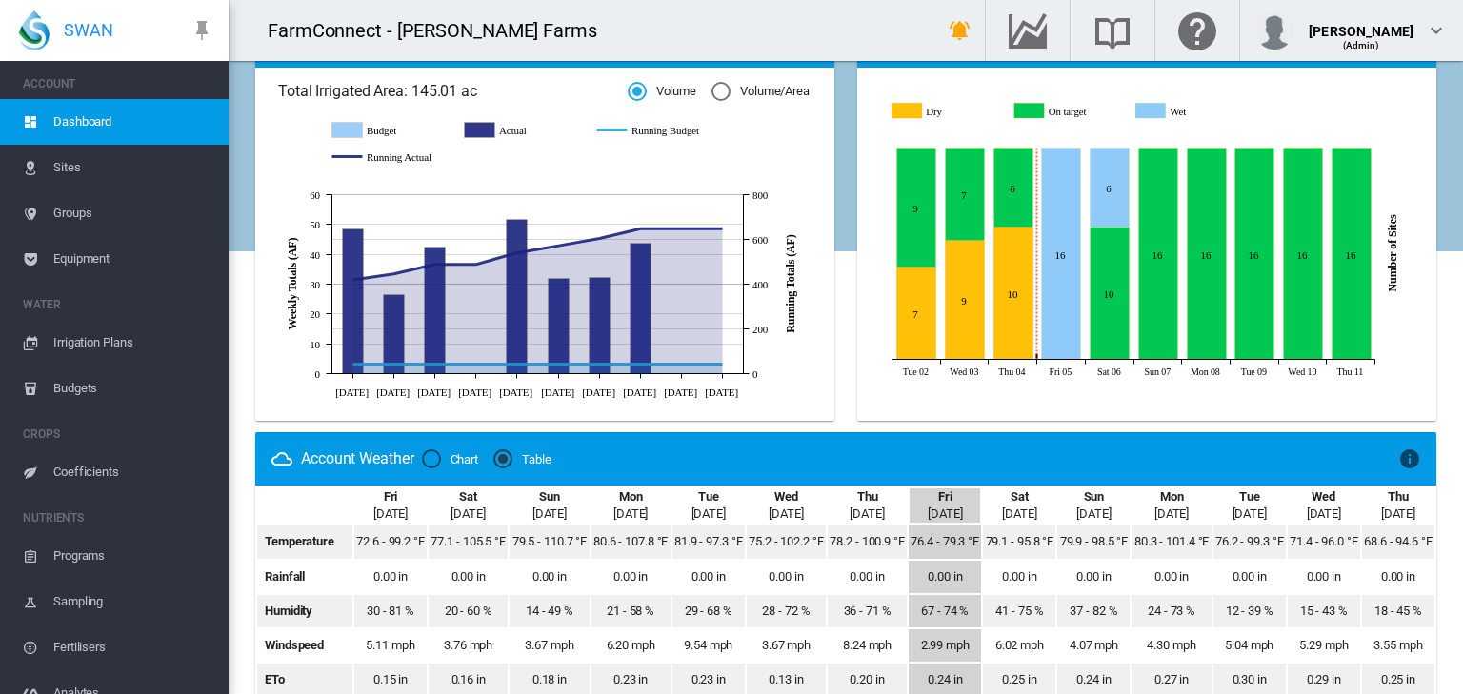
scroll to position [762, 0]
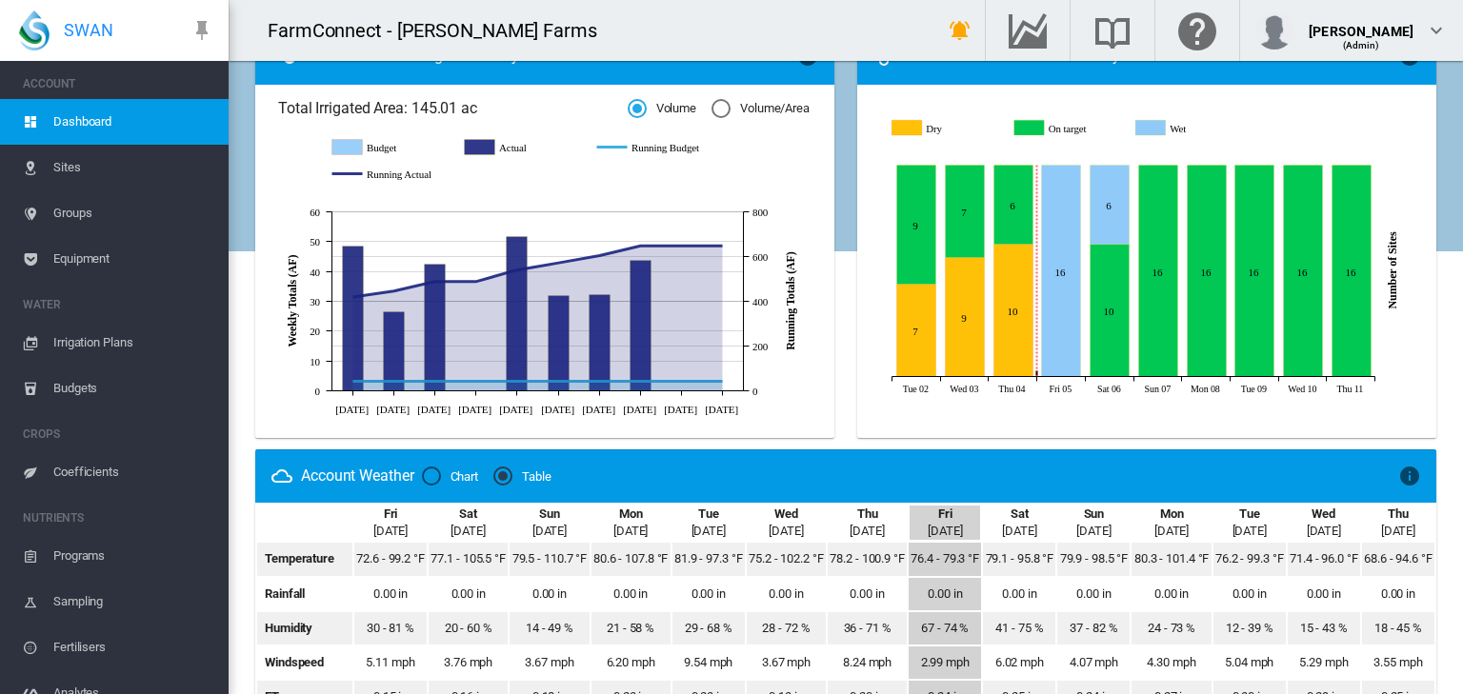
click at [79, 213] on span "Groups" at bounding box center [133, 213] width 160 height 46
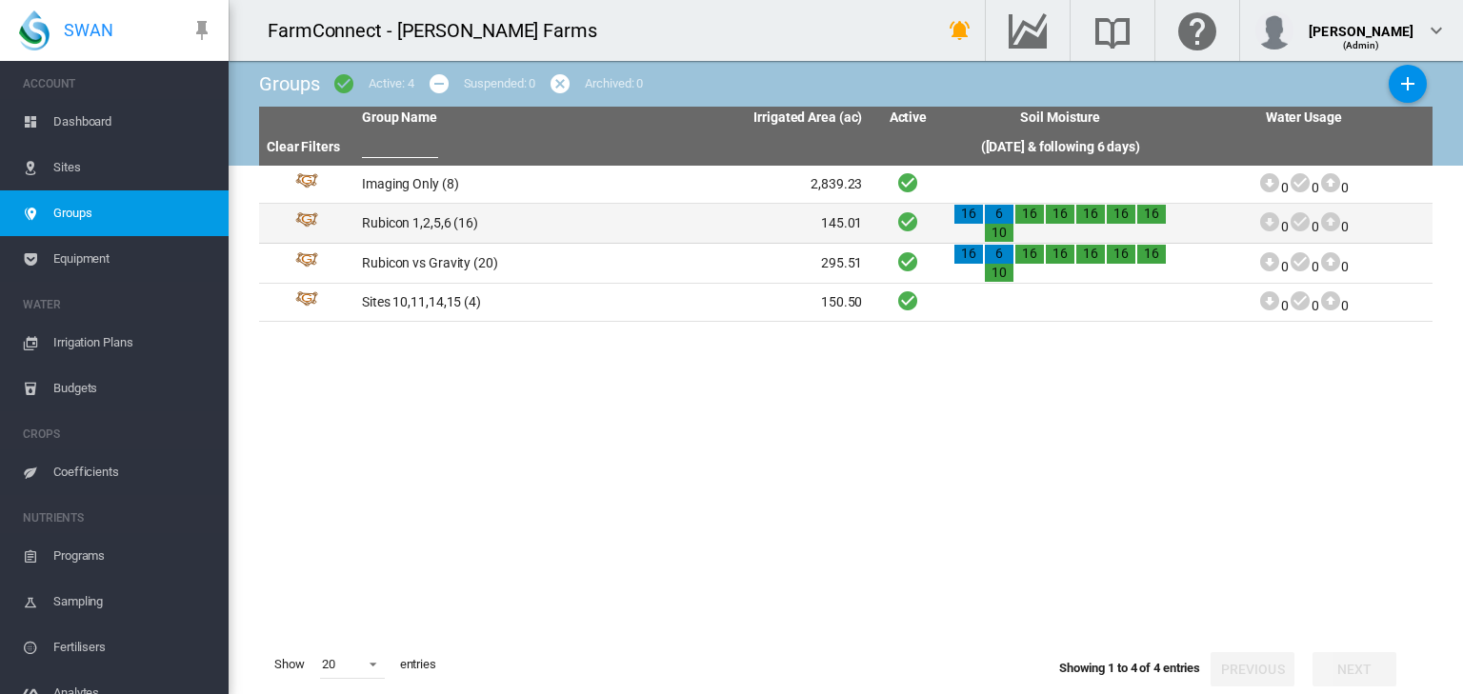
click at [427, 224] on td "Rubicon 1,2,5,6 (16)" at bounding box center [483, 223] width 258 height 39
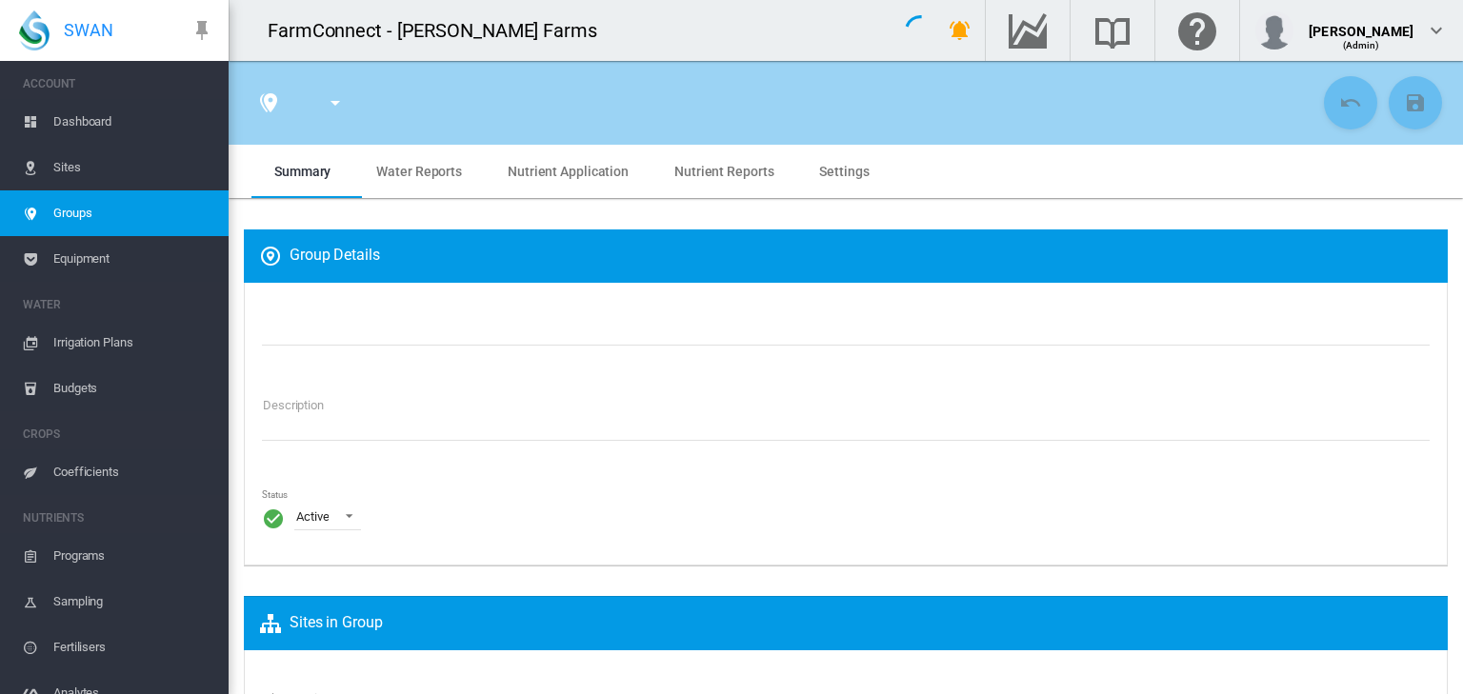
type input "**********"
type textarea "**********"
click at [415, 172] on span "Water Reports" at bounding box center [419, 171] width 86 height 15
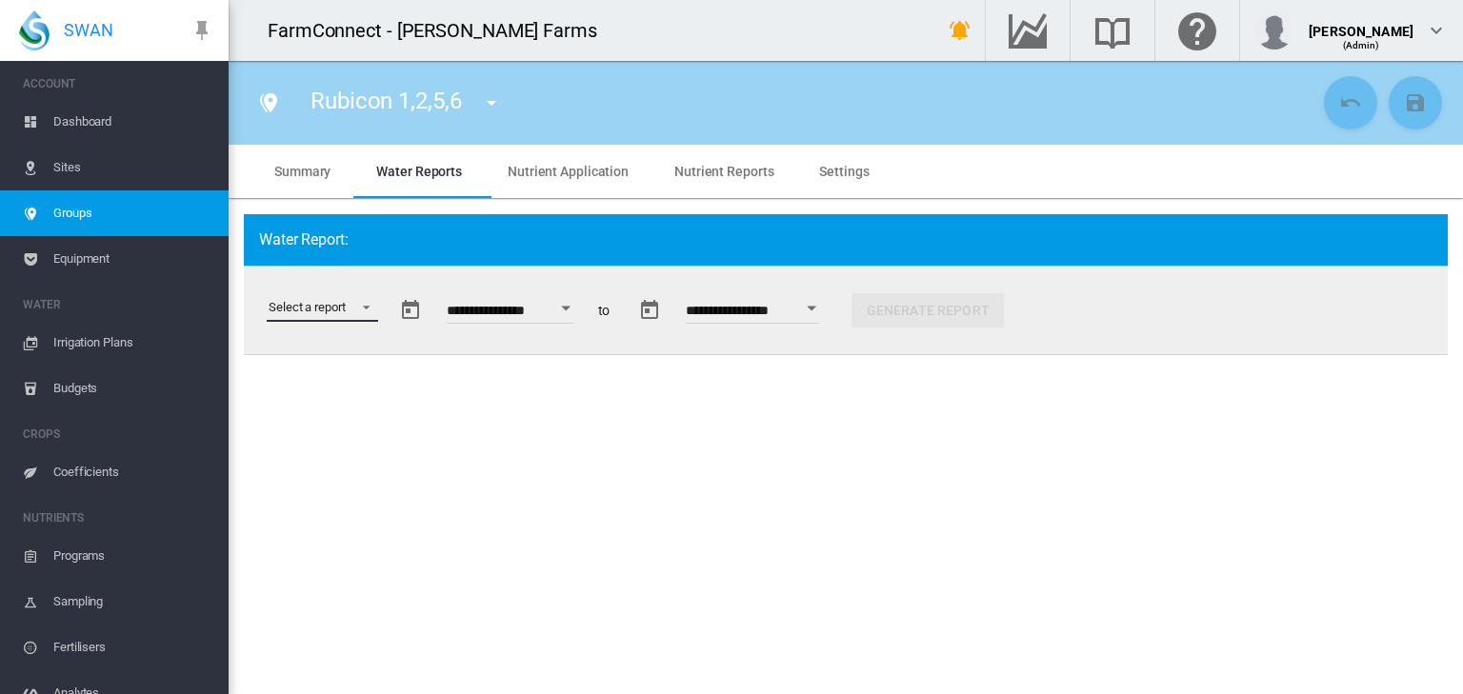
click at [366, 310] on md-select "Select a report Data Extract Irrigation Planned and Applied Soil Moisture Statu…" at bounding box center [322, 307] width 111 height 29
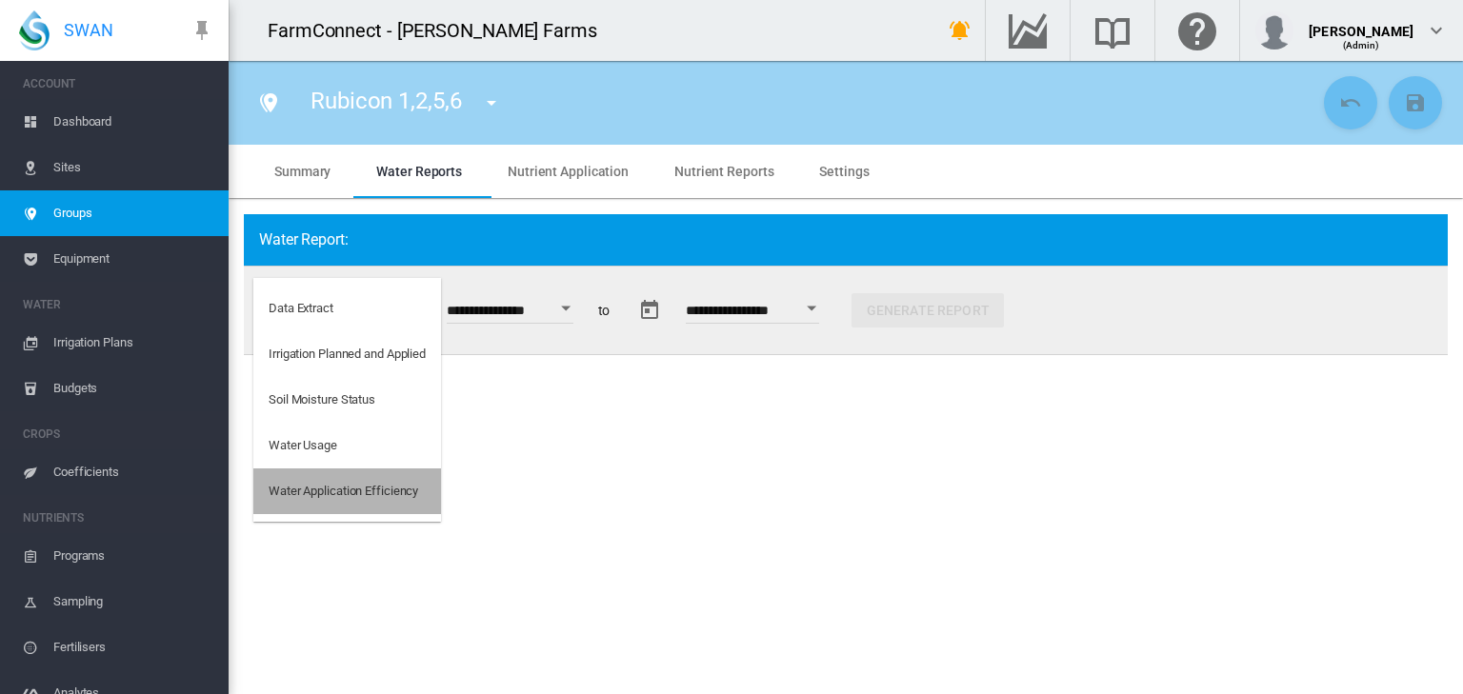
click at [354, 488] on div "Water Application Efficiency" at bounding box center [344, 491] width 150 height 17
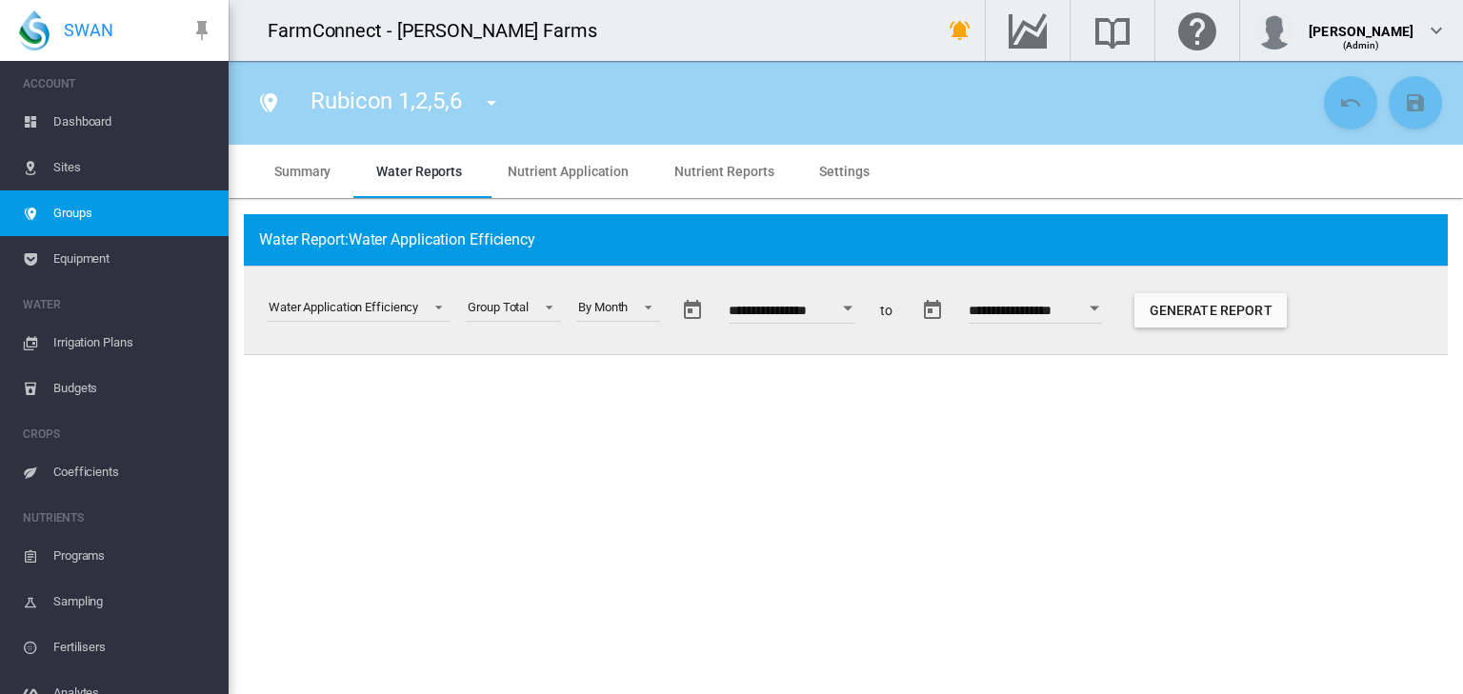
click at [853, 309] on div "Open calendar" at bounding box center [849, 308] width 10 height 5
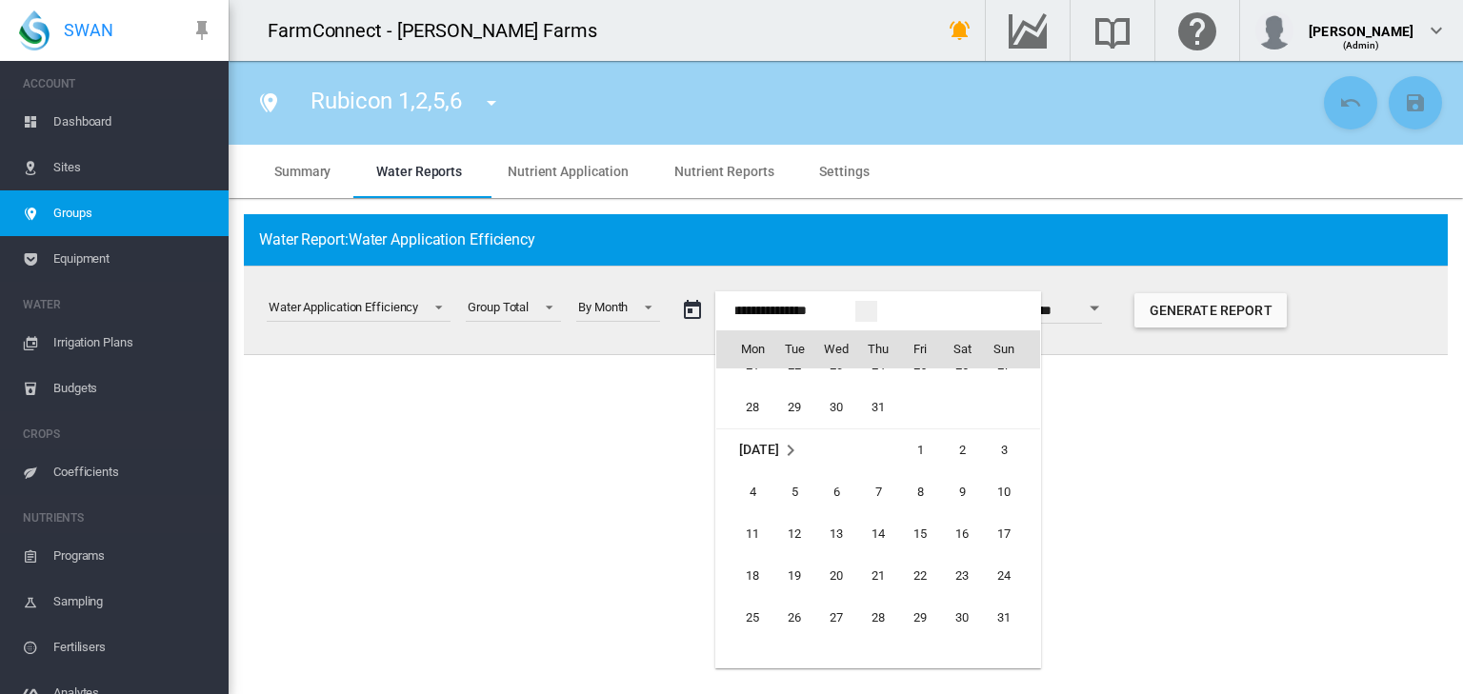
scroll to position [47069, 0]
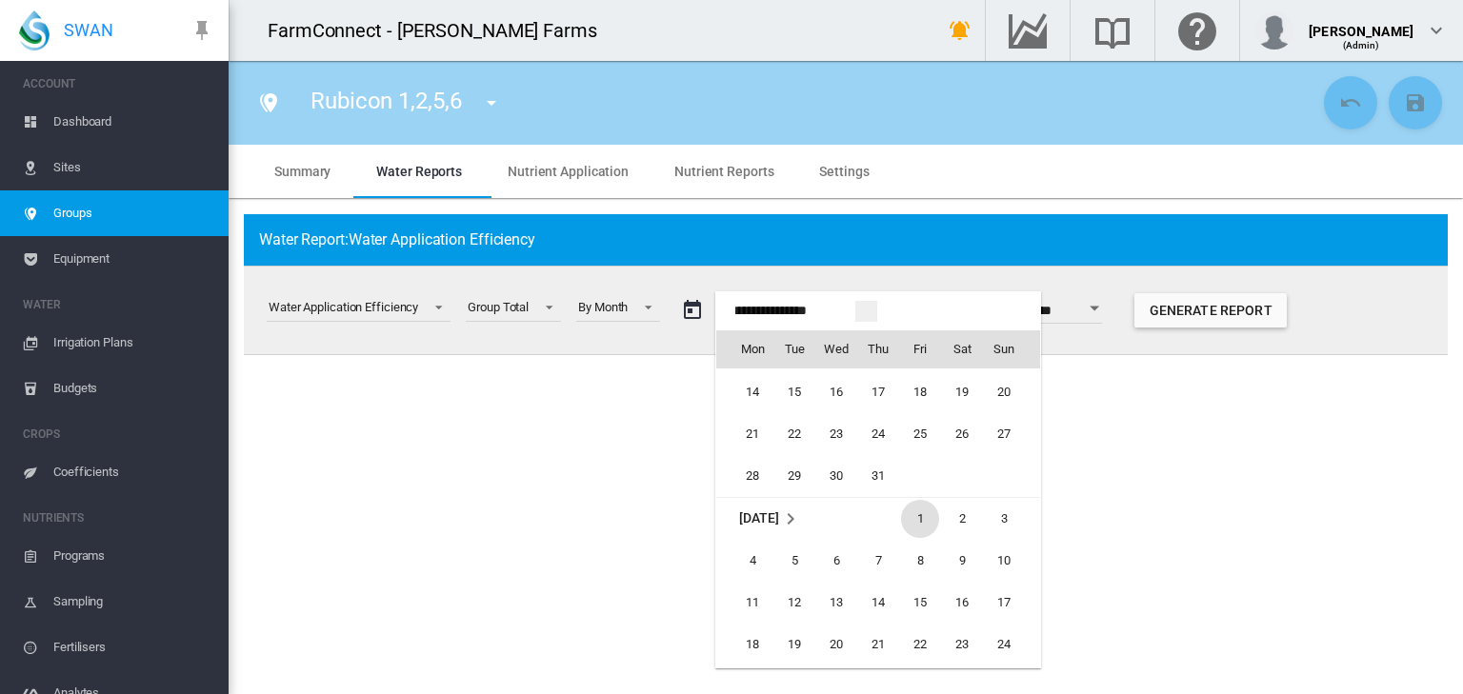
click at [918, 515] on span "1" at bounding box center [920, 519] width 38 height 38
type input "**********"
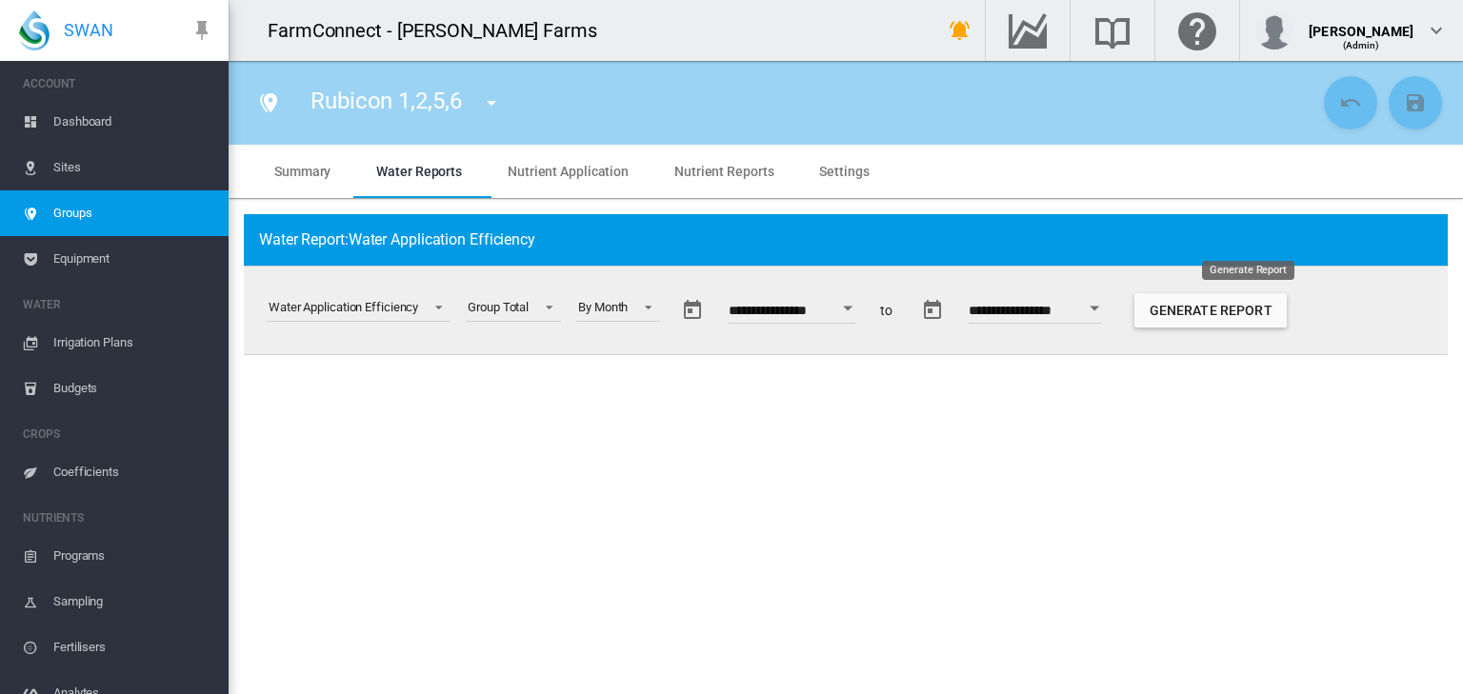
click at [1282, 310] on button "Generate Report" at bounding box center [1210, 310] width 152 height 34
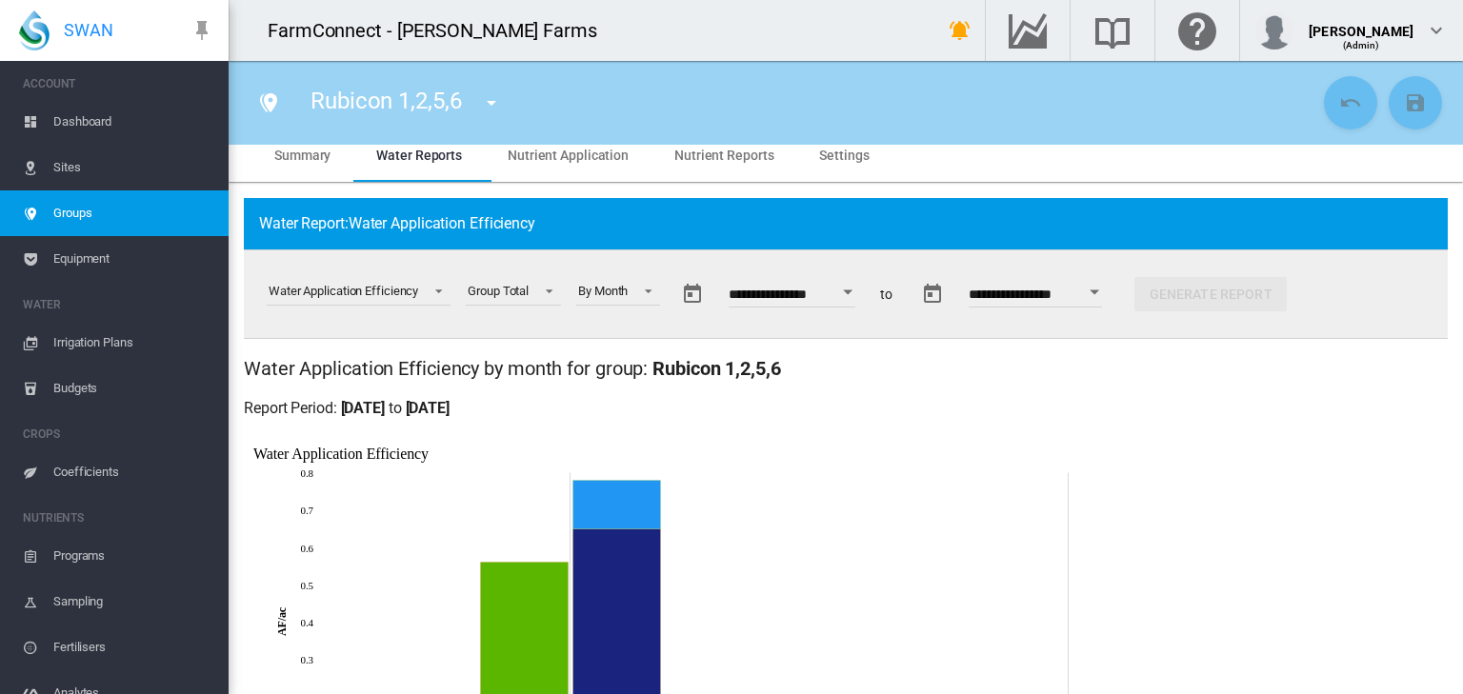
scroll to position [0, 0]
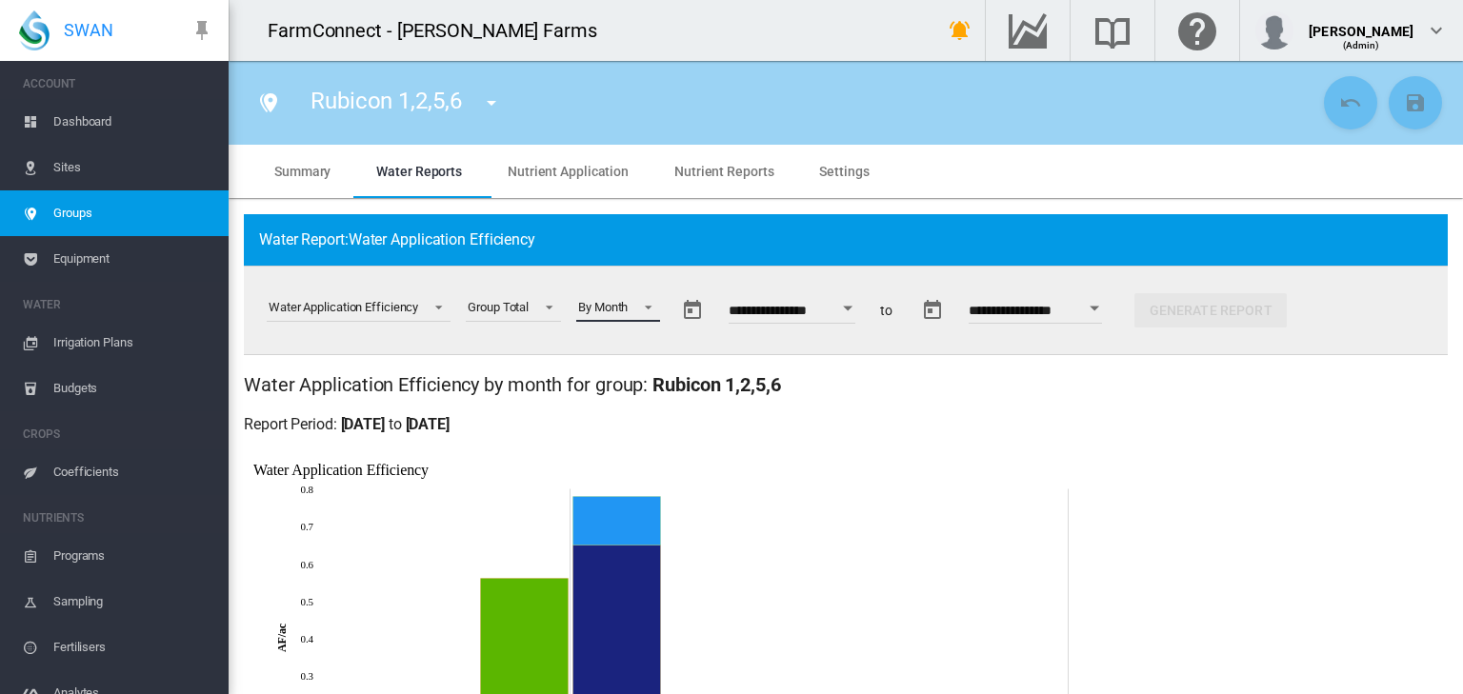
click at [651, 305] on span at bounding box center [642, 305] width 23 height 17
click at [637, 350] on md-option "By Week" at bounding box center [632, 354] width 130 height 46
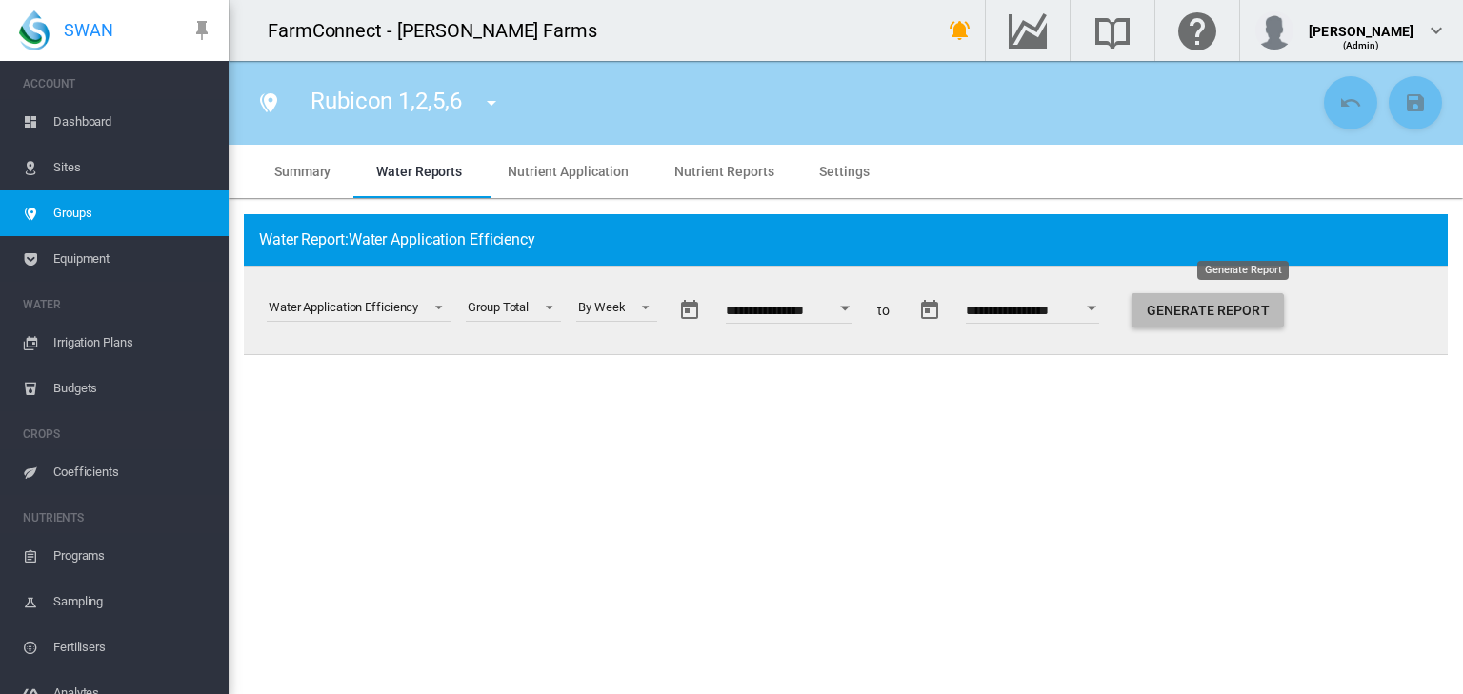
click at [1260, 316] on button "Generate Report" at bounding box center [1207, 310] width 152 height 34
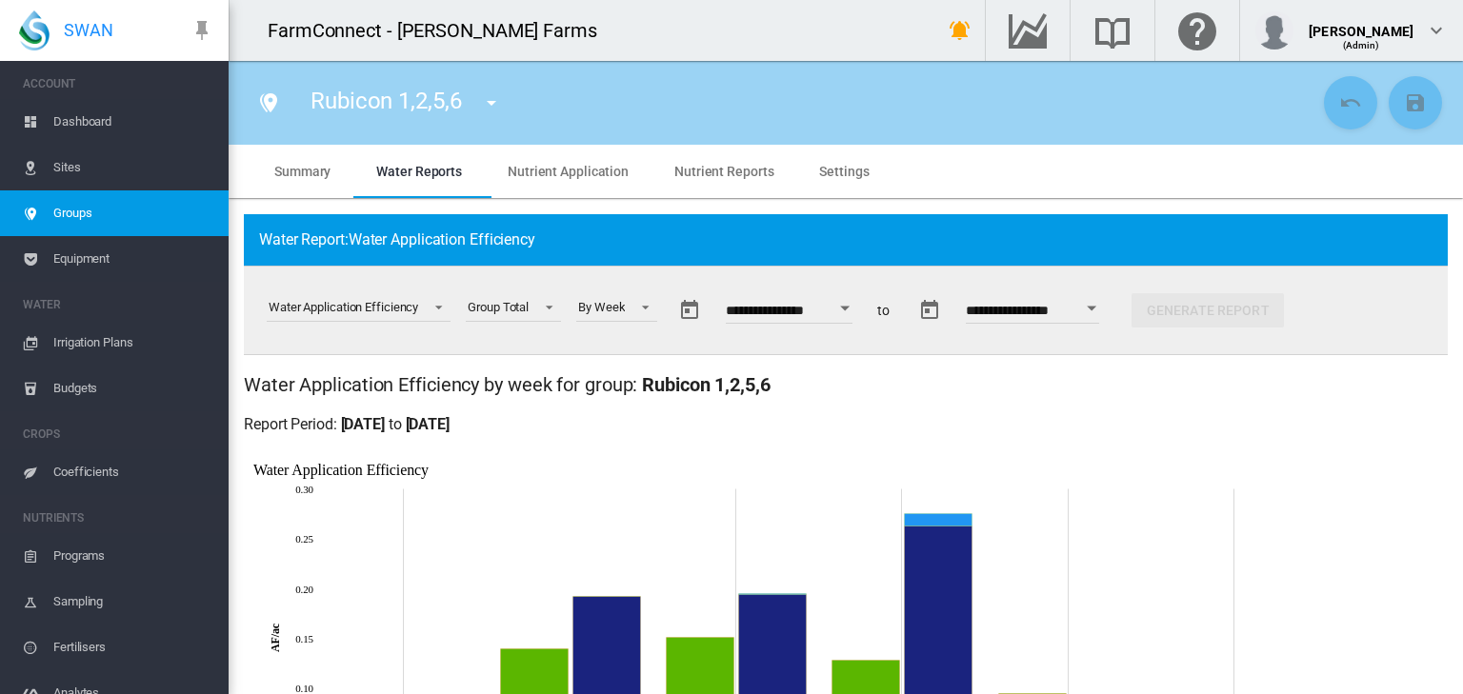
click at [75, 341] on span "Irrigation Plans" at bounding box center [133, 343] width 160 height 46
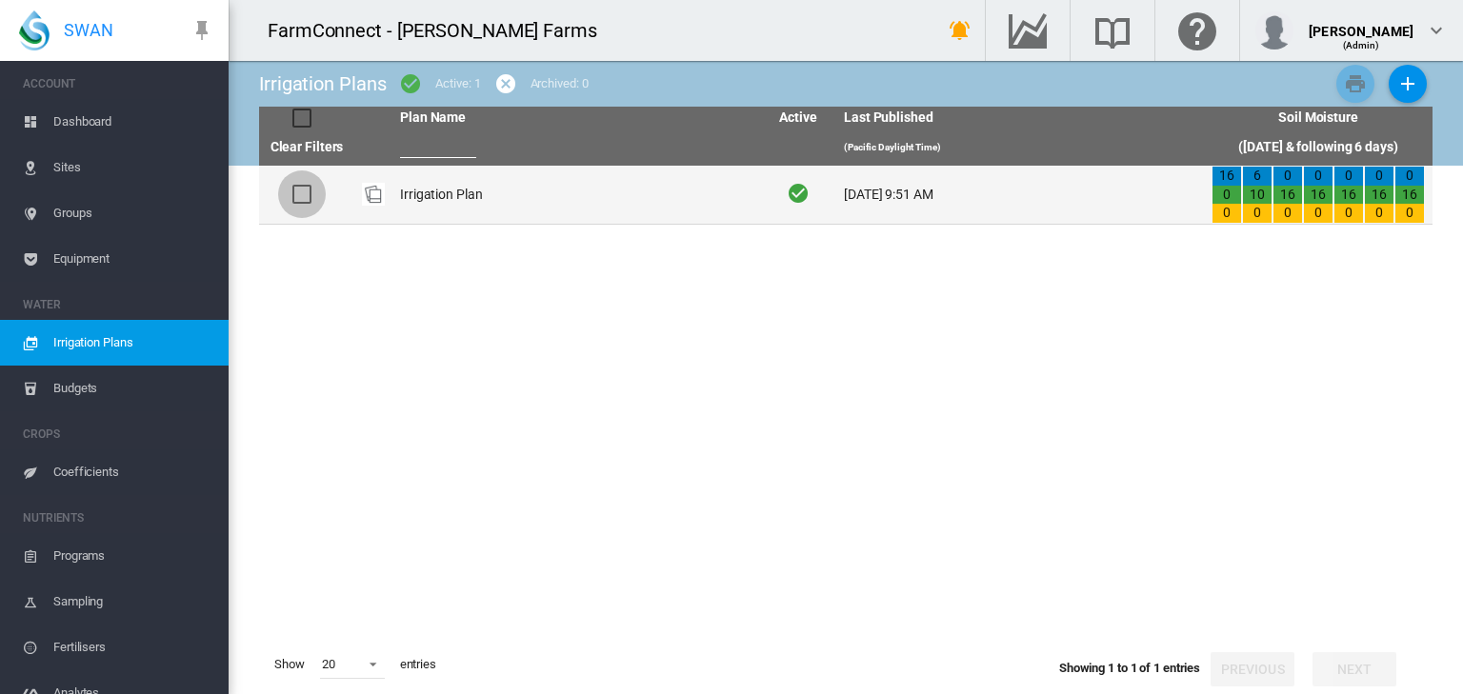
click at [301, 196] on div at bounding box center [301, 194] width 19 height 19
click at [429, 198] on td "Irrigation Plan" at bounding box center [576, 195] width 368 height 58
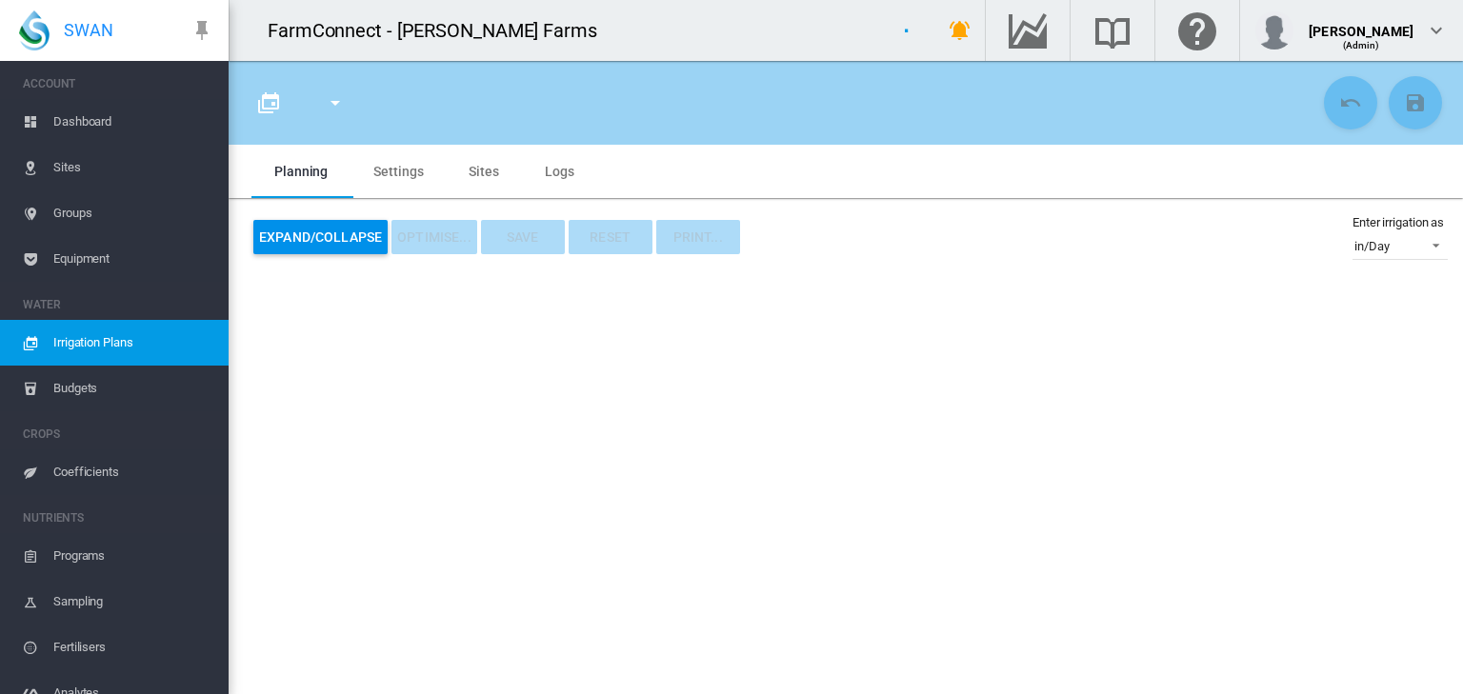
type input "**********"
type input "*"
type input "**********"
